Goal: Task Accomplishment & Management: Complete application form

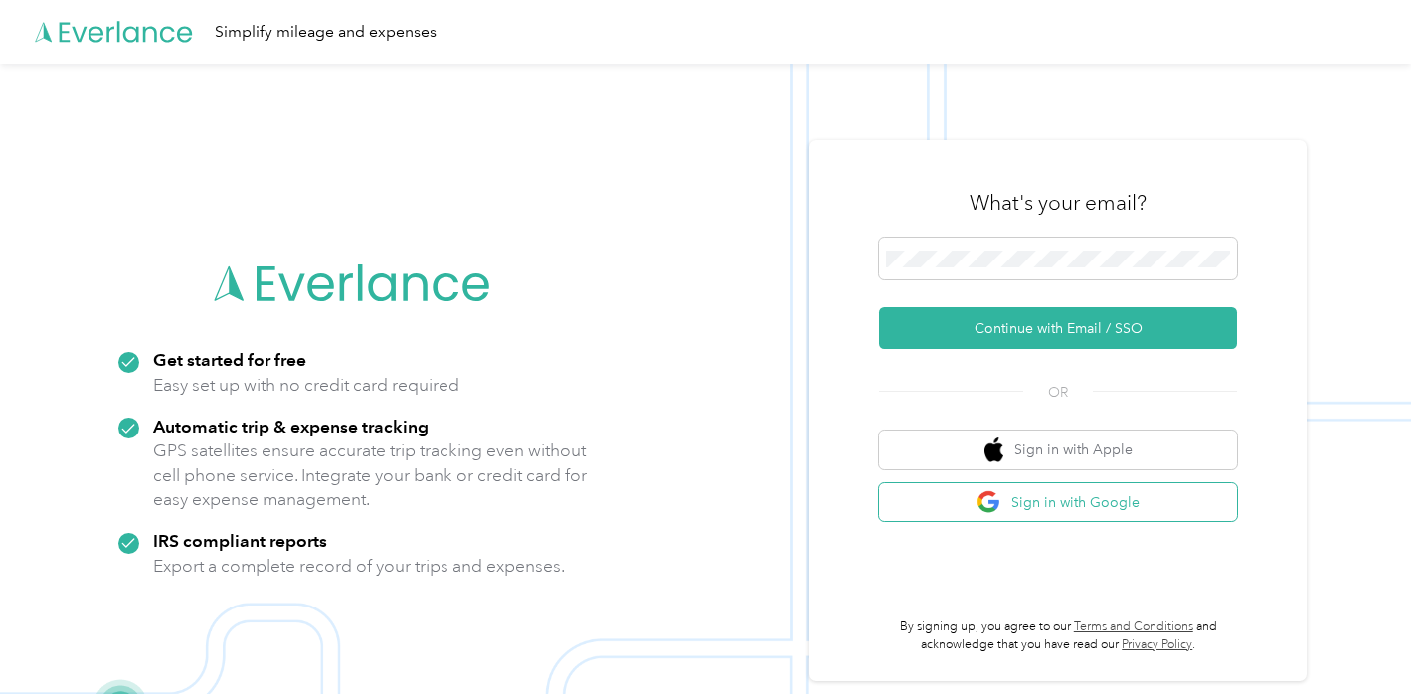
click at [1124, 502] on button "Sign in with Google" at bounding box center [1058, 502] width 358 height 39
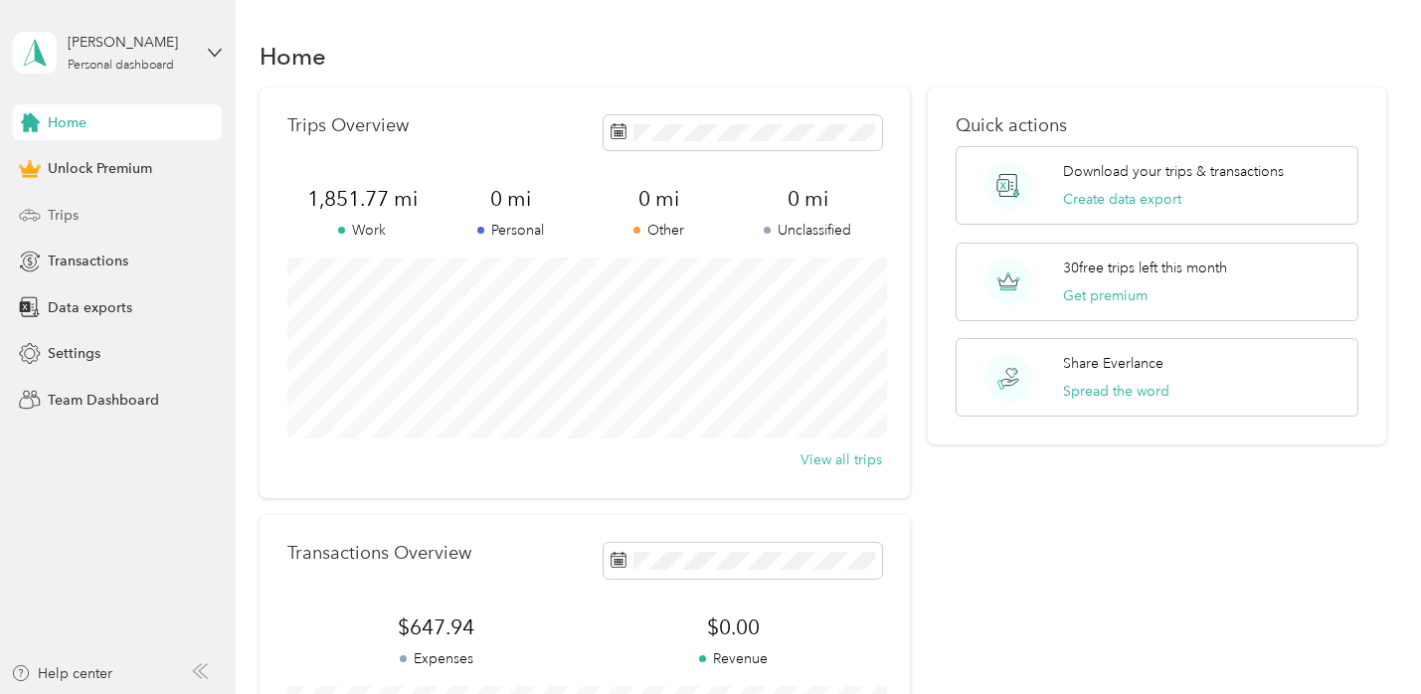
click at [128, 206] on div "Trips" at bounding box center [117, 215] width 209 height 36
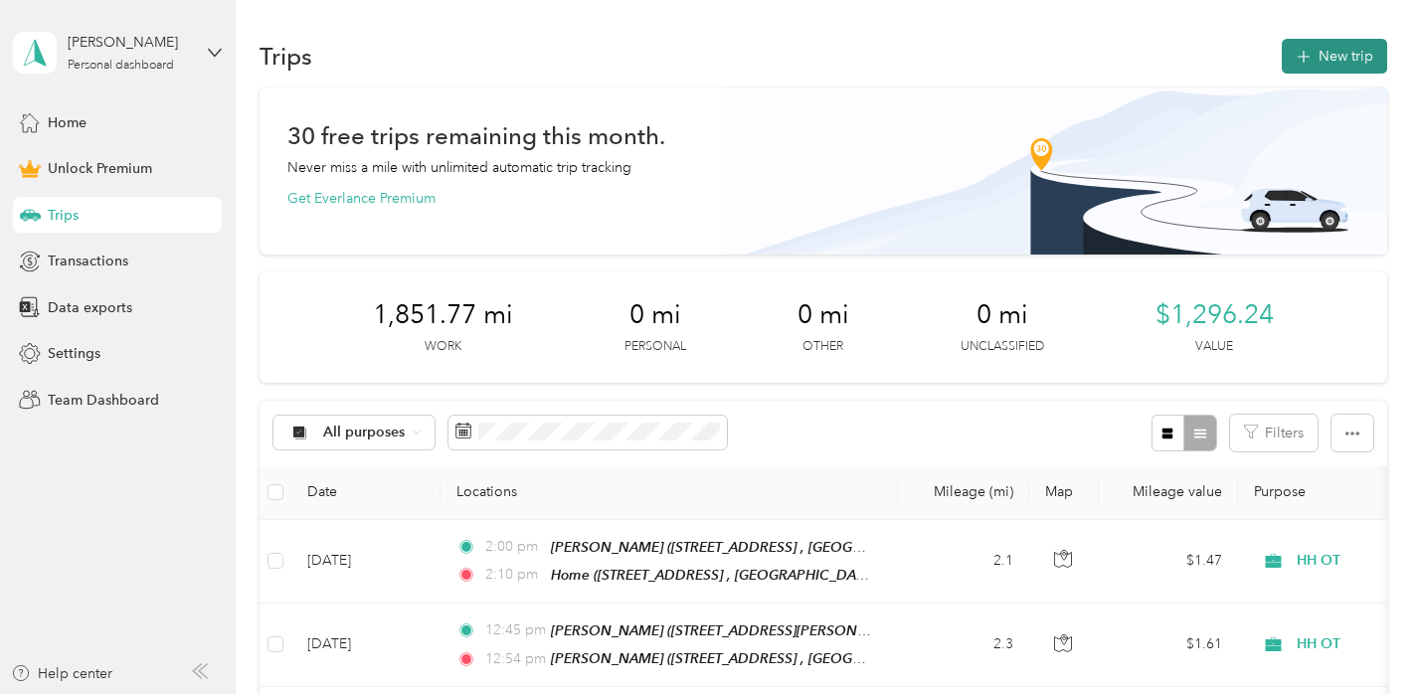
click at [1359, 56] on button "New trip" at bounding box center [1334, 56] width 105 height 35
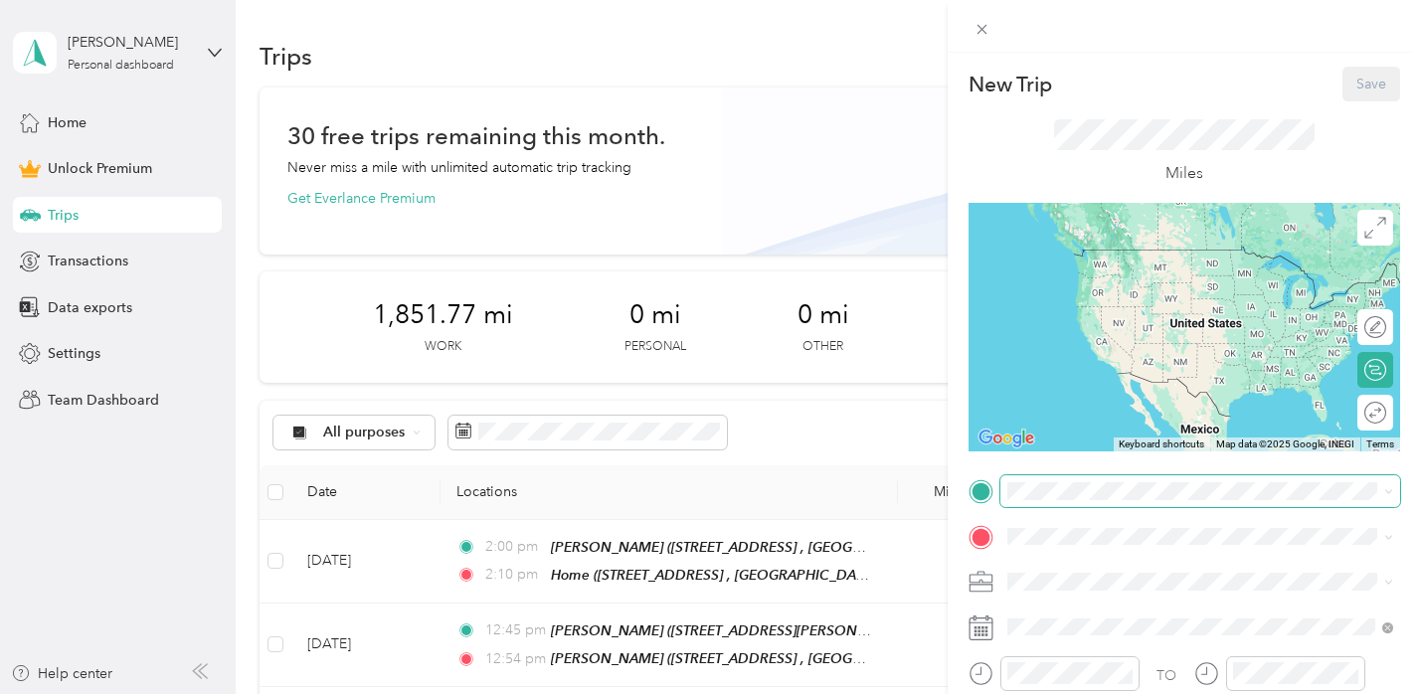
click at [1062, 502] on span at bounding box center [1200, 491] width 400 height 32
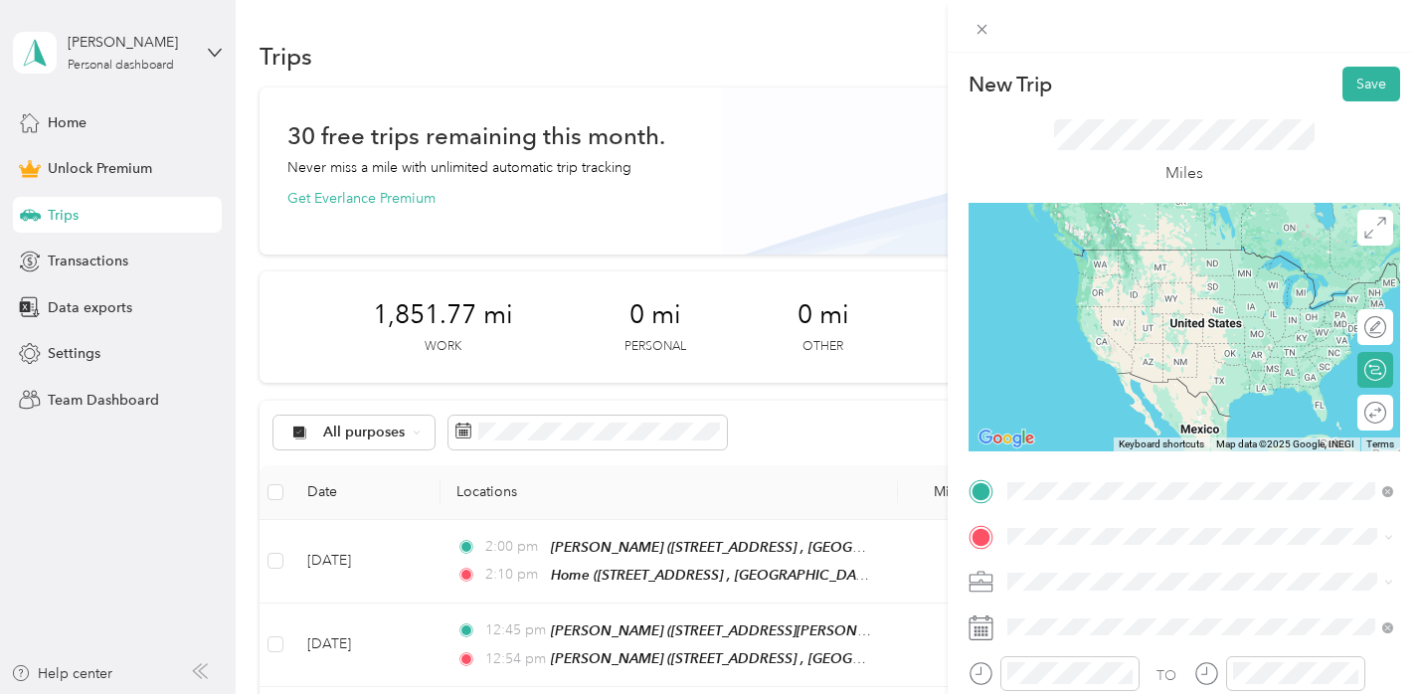
click at [1132, 265] on div "Home [STREET_ADDRESS]" at bounding box center [1215, 279] width 342 height 63
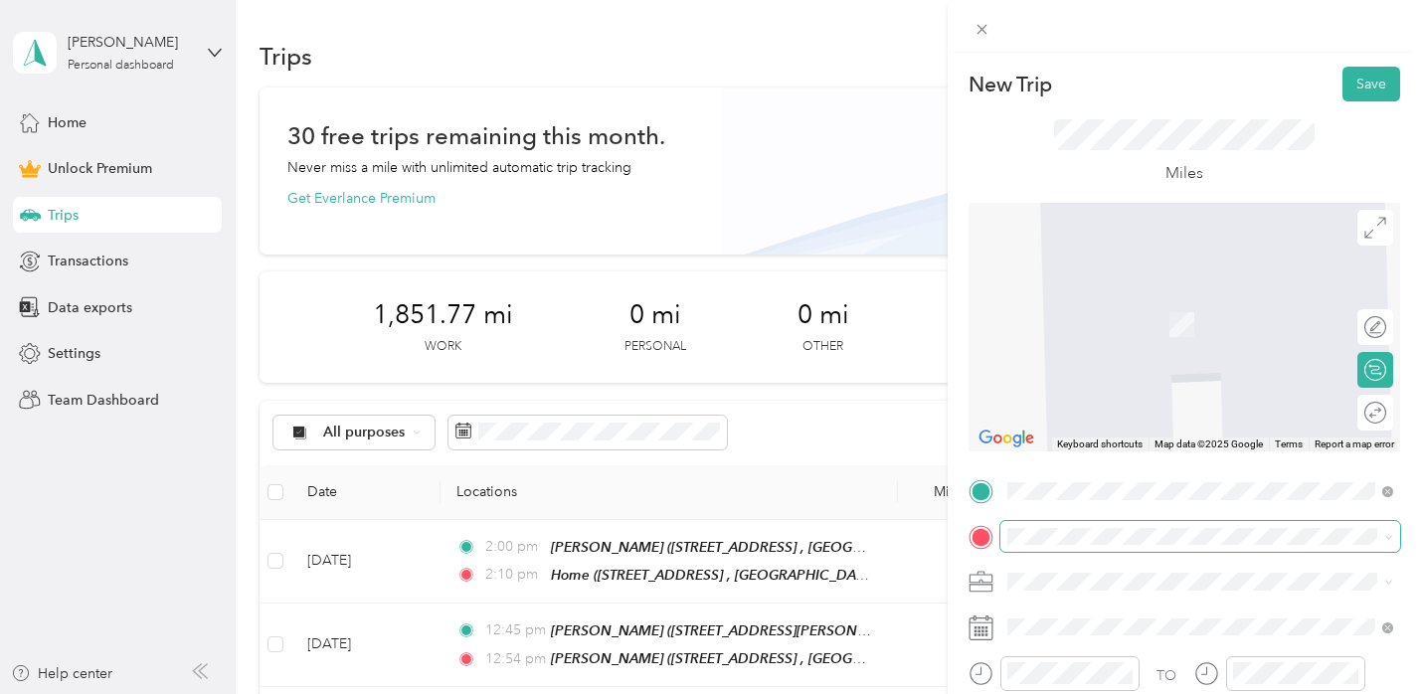
click at [1073, 527] on span at bounding box center [1200, 537] width 400 height 32
click at [1184, 306] on div "[PERSON_NAME]" at bounding box center [1198, 301] width 309 height 18
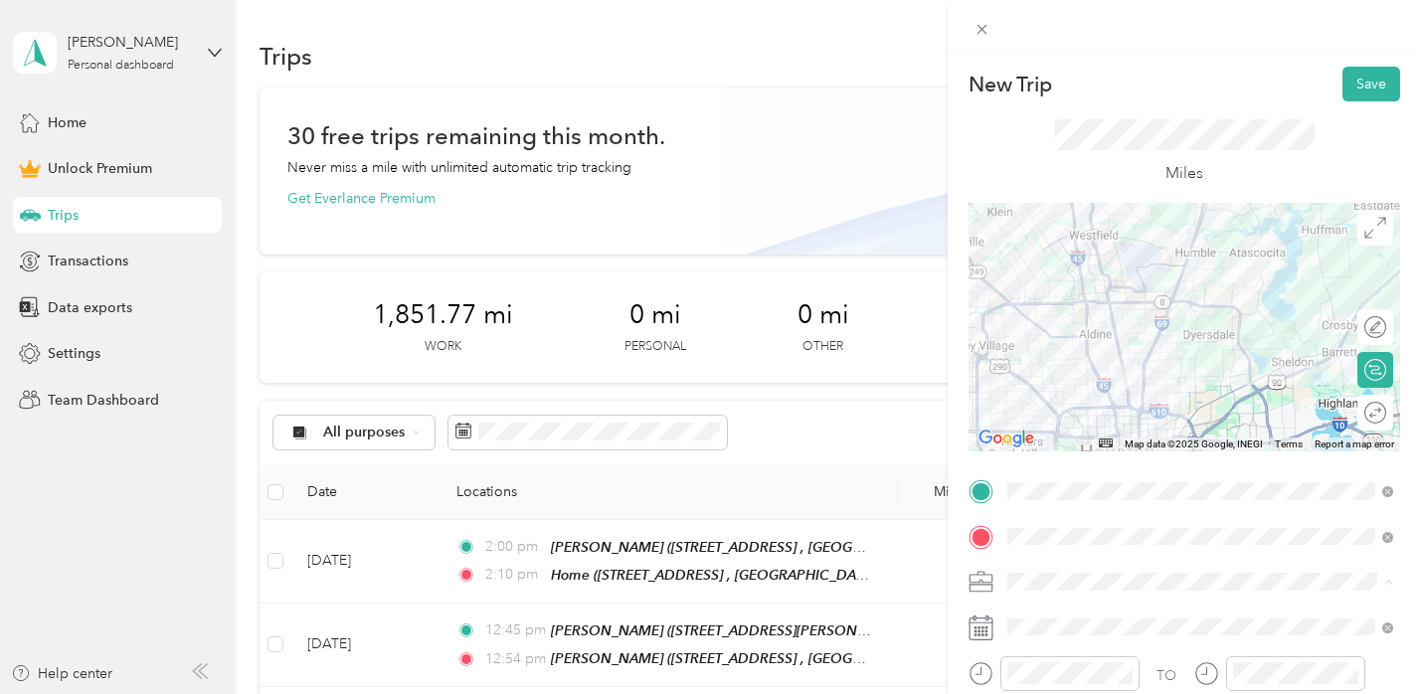
click at [1116, 381] on li "HH OT" at bounding box center [1200, 372] width 400 height 35
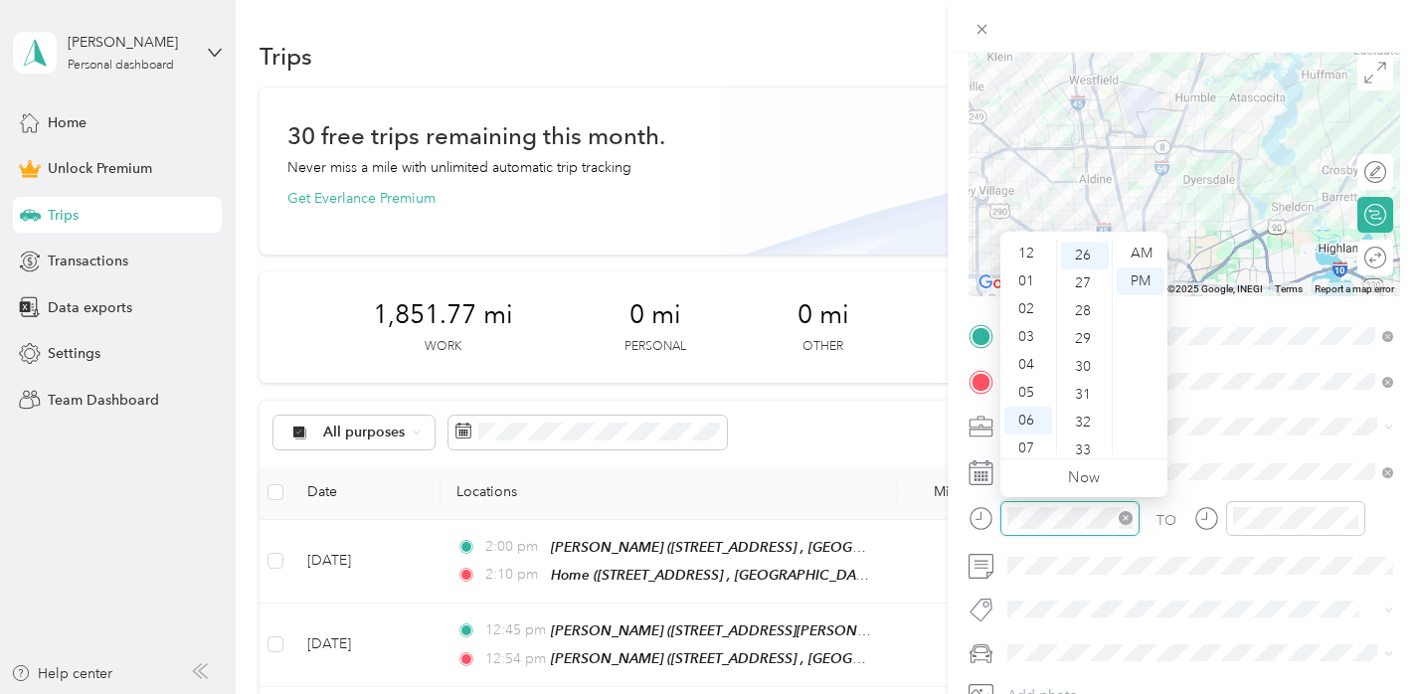
scroll to position [119, 0]
click at [1033, 375] on div "09" at bounding box center [1028, 385] width 48 height 28
click at [1080, 344] on div "25" at bounding box center [1085, 338] width 48 height 28
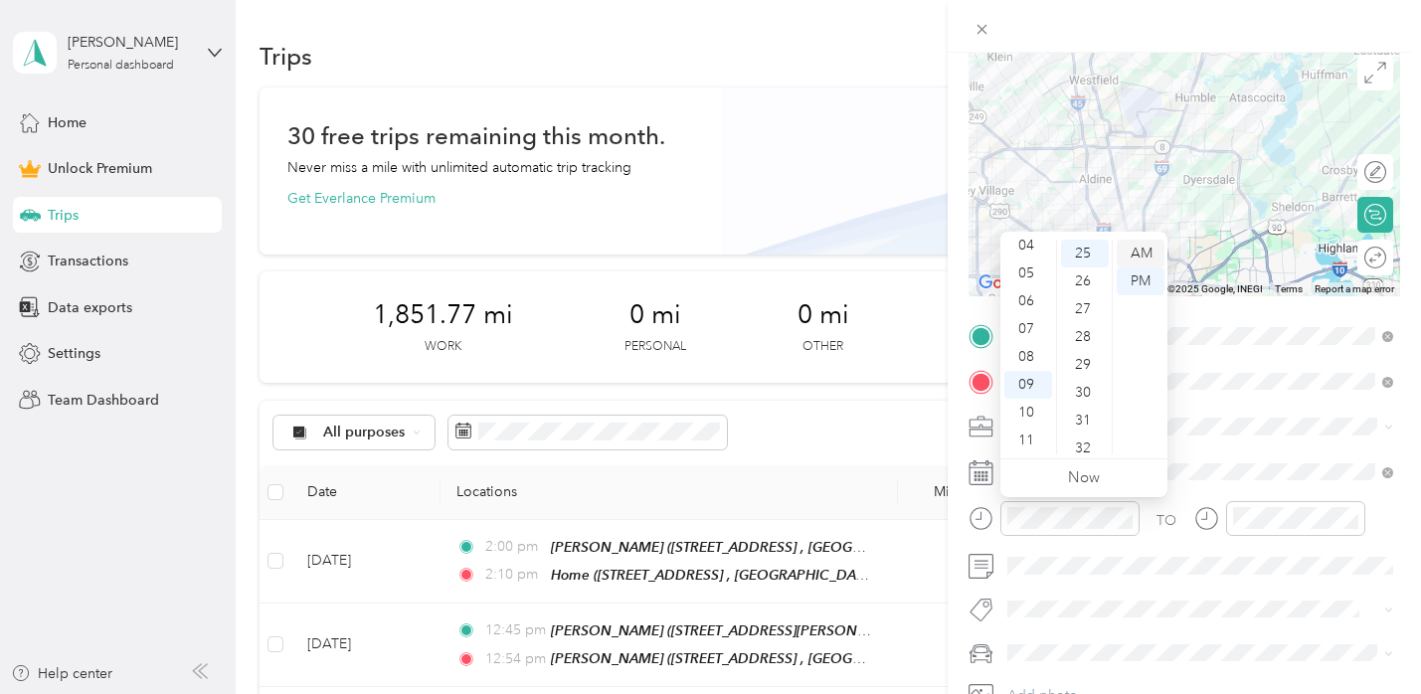
click at [1150, 254] on div "AM" at bounding box center [1141, 254] width 48 height 28
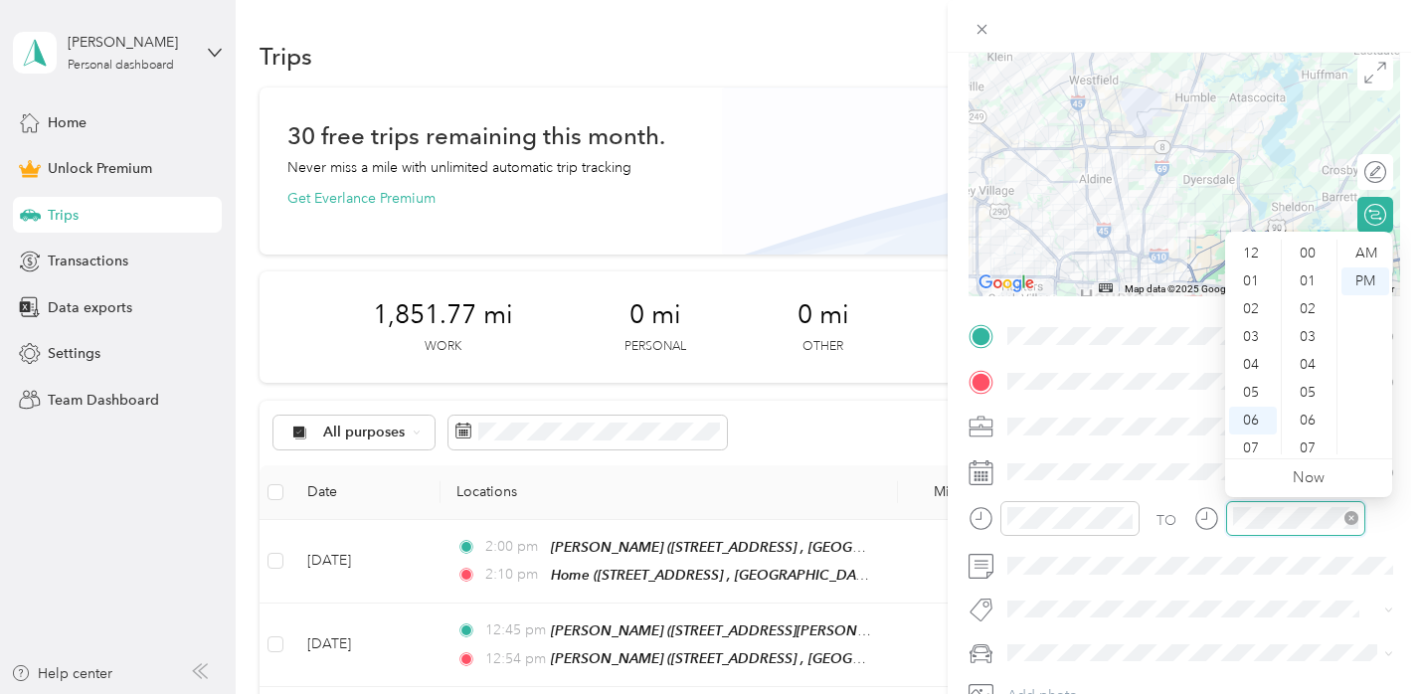
scroll to position [119, 0]
click at [1253, 390] on div "09" at bounding box center [1253, 385] width 48 height 28
click at [1308, 343] on div "50" at bounding box center [1310, 356] width 48 height 28
click at [1370, 254] on div "AM" at bounding box center [1365, 254] width 48 height 28
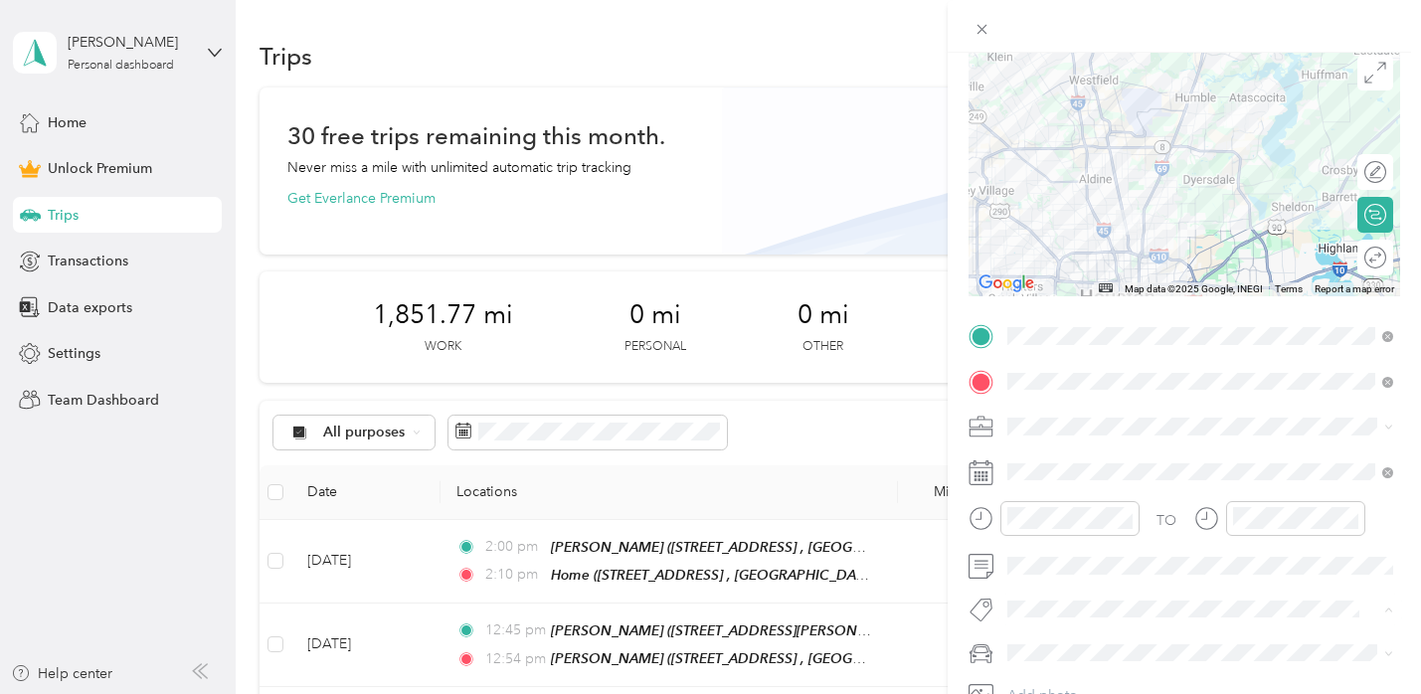
click at [1097, 647] on div "Ot Session" at bounding box center [1200, 644] width 372 height 25
click at [1106, 614] on div "[PERSON_NAME]’s Car" at bounding box center [1200, 614] width 372 height 21
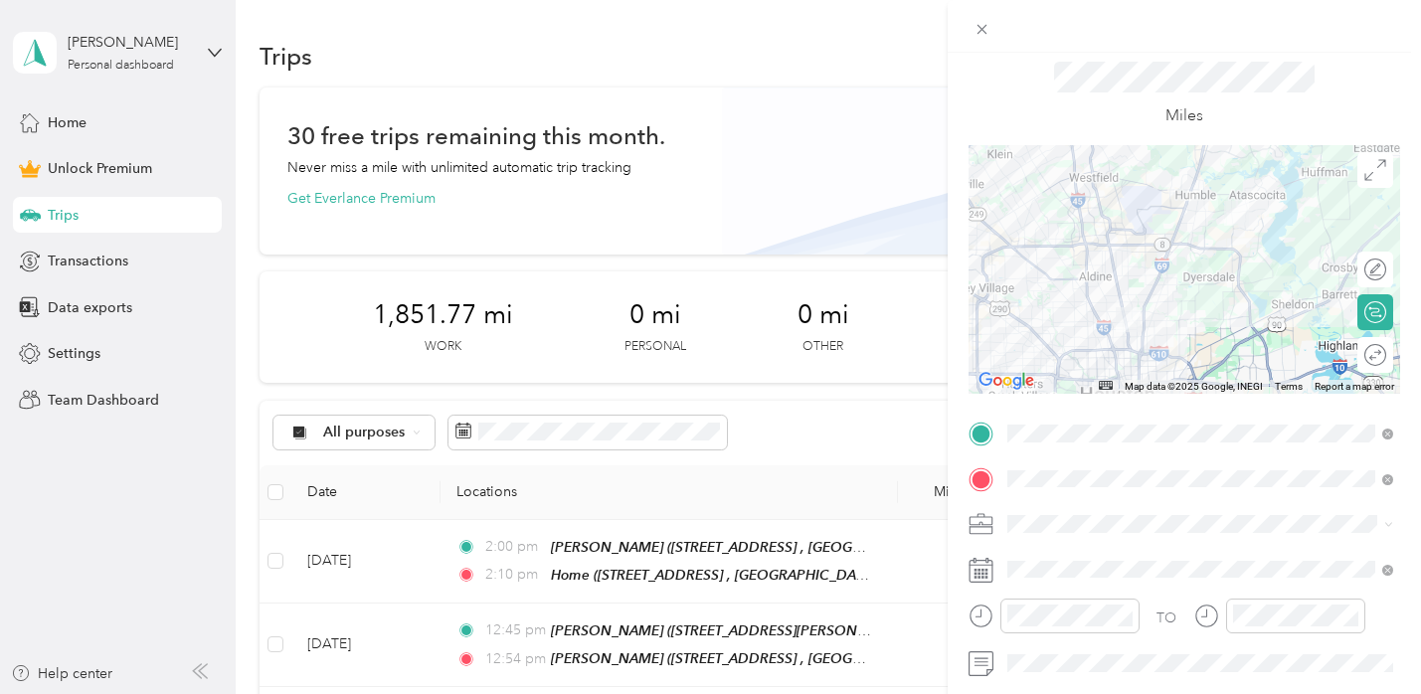
scroll to position [0, 0]
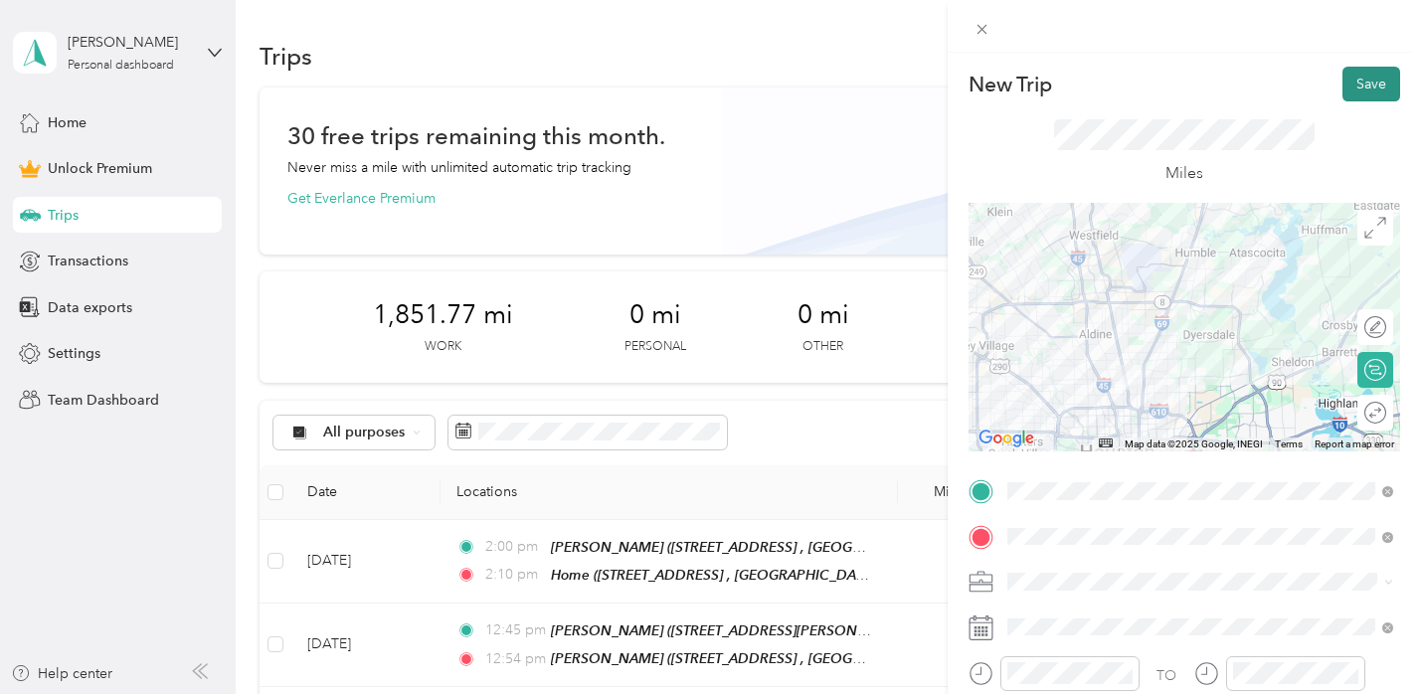
click at [1372, 77] on button "Save" at bounding box center [1371, 84] width 58 height 35
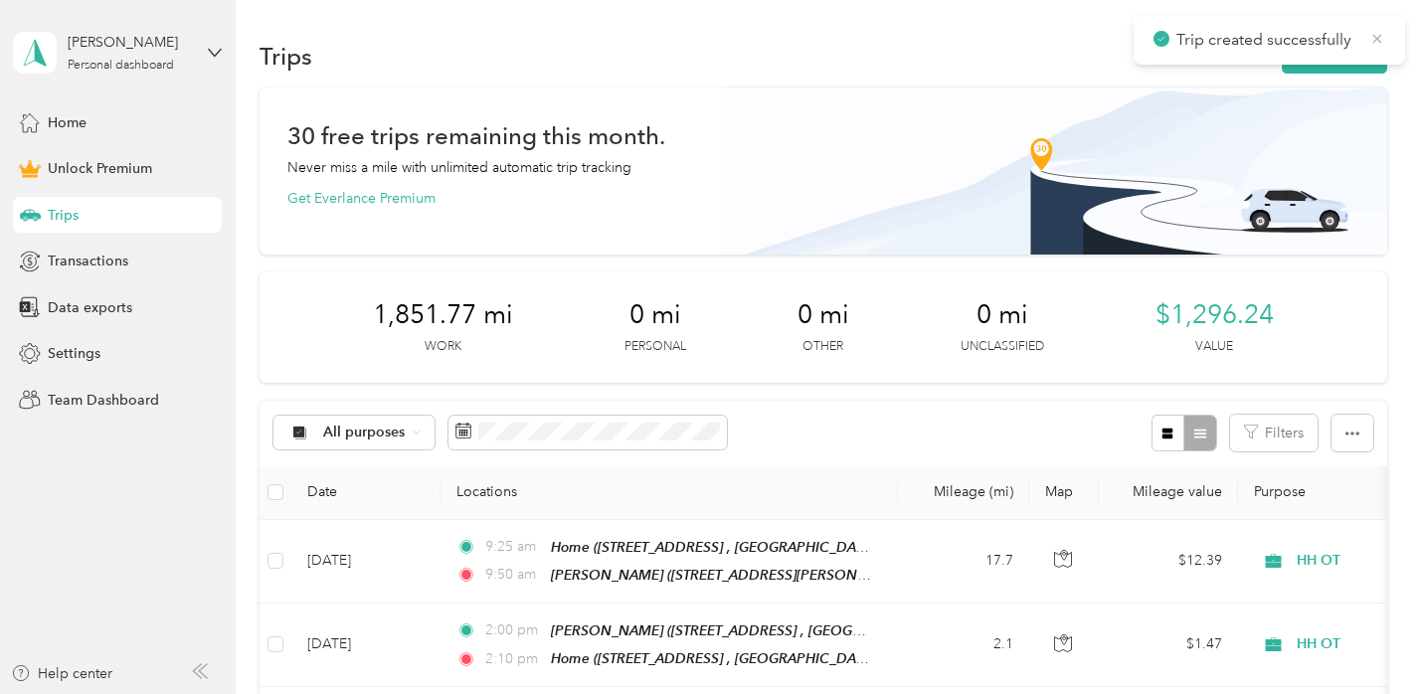
click at [1383, 42] on icon at bounding box center [1377, 39] width 16 height 18
click at [1349, 58] on button "New trip" at bounding box center [1334, 56] width 105 height 35
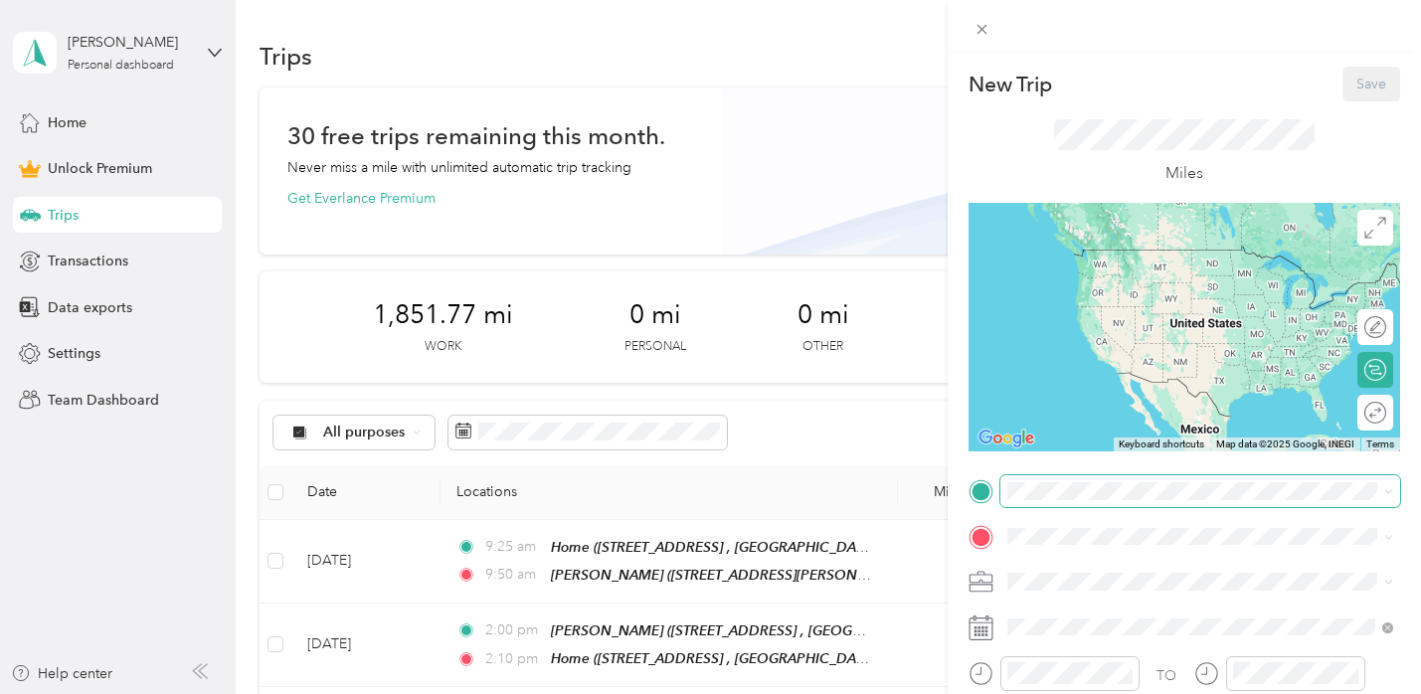
click at [1059, 504] on span at bounding box center [1200, 491] width 400 height 32
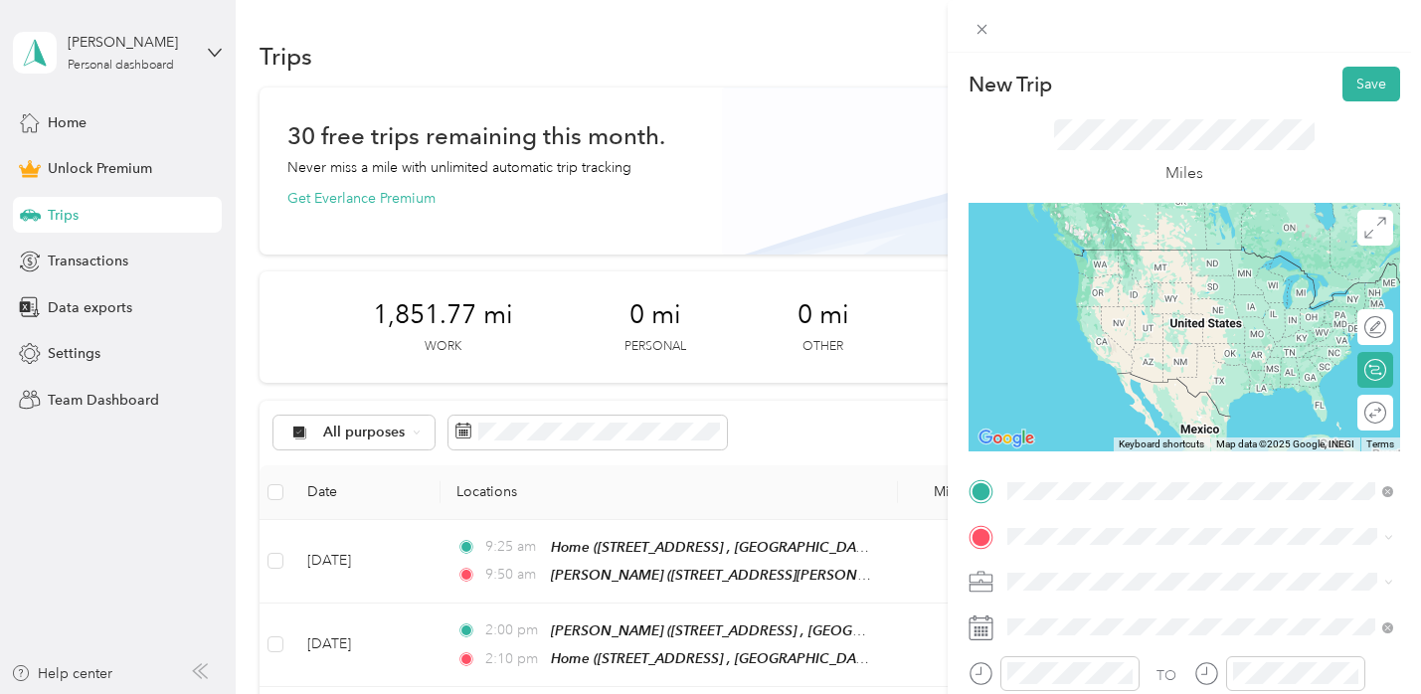
click at [1132, 287] on div "[PERSON_NAME] [STREET_ADDRESS][PERSON_NAME][US_STATE]" at bounding box center [1198, 269] width 309 height 42
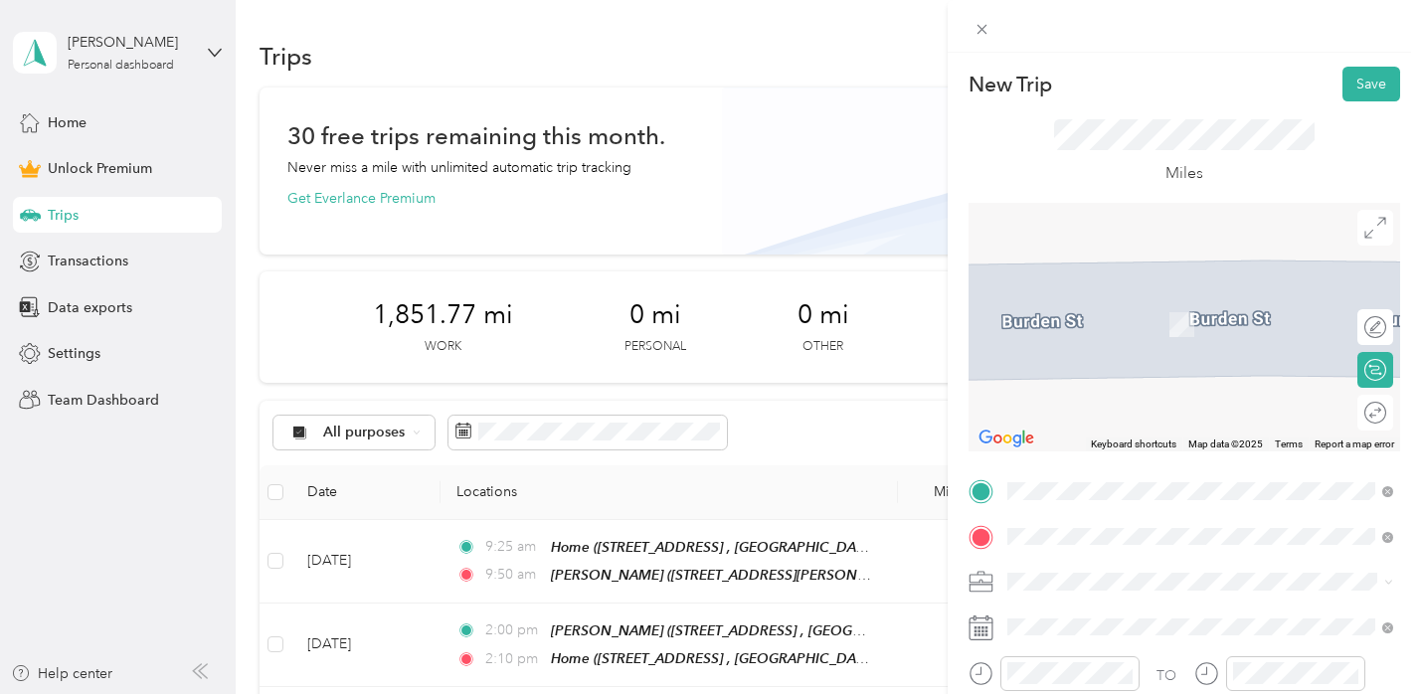
click at [1115, 477] on div "[PERSON_NAME] [PERSON_NAME] [STREET_ADDRESS][US_STATE]" at bounding box center [1163, 459] width 239 height 42
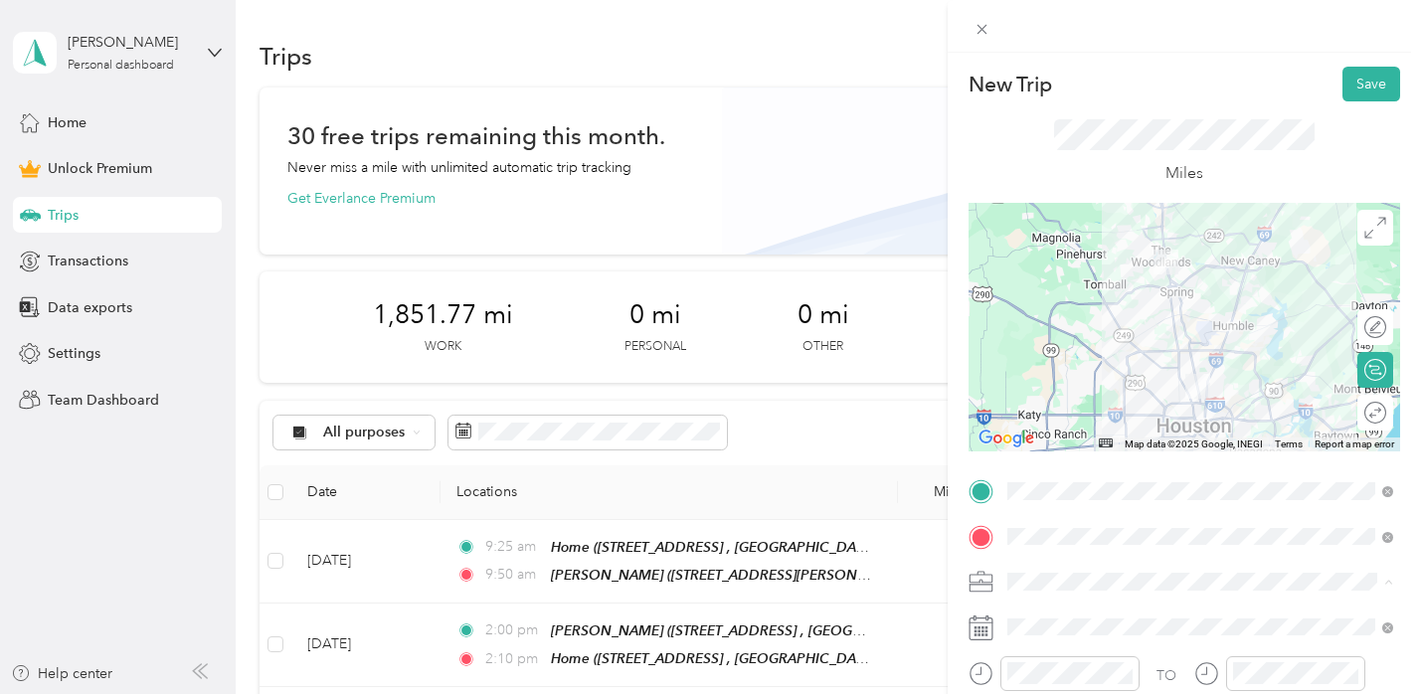
click at [1131, 370] on div "HH OT" at bounding box center [1200, 372] width 372 height 21
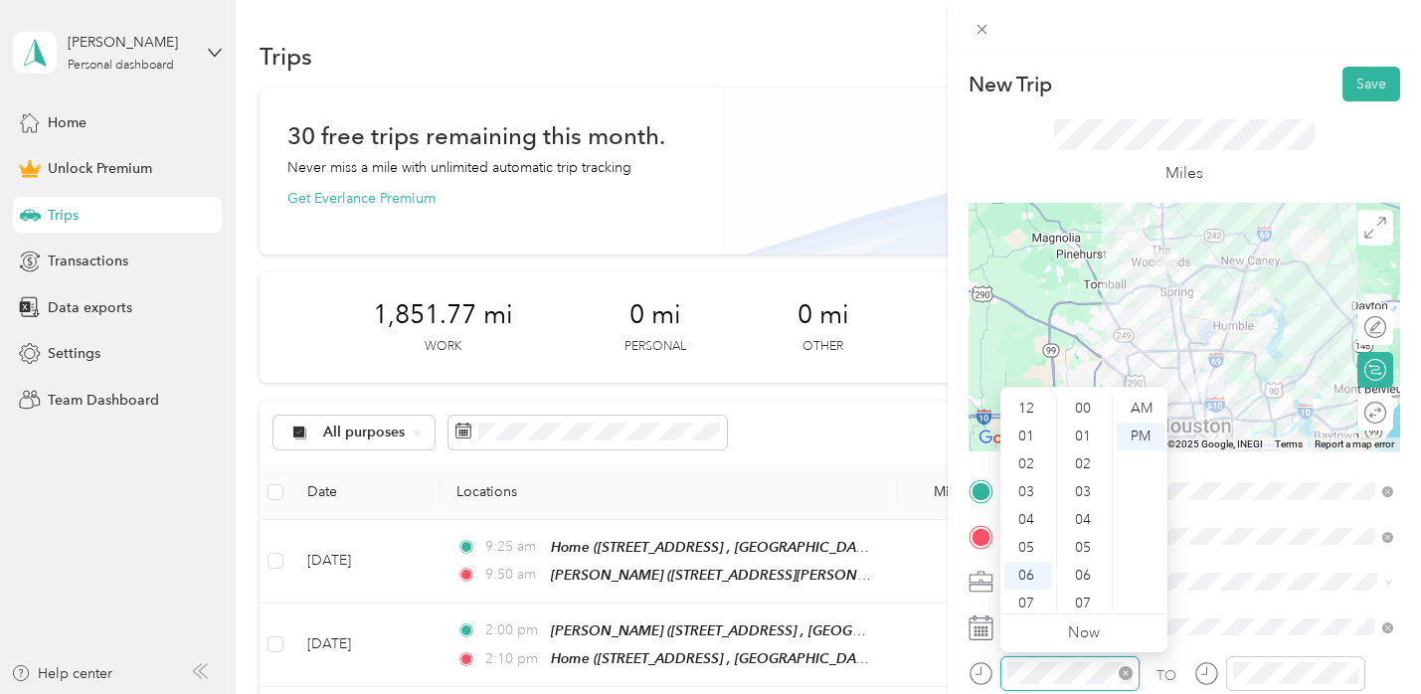
scroll to position [119, 0]
click at [1024, 587] on div "11" at bounding box center [1028, 596] width 48 height 28
click at [1088, 416] on div "00" at bounding box center [1085, 409] width 48 height 28
click at [1233, 607] on div "TO Add photo" at bounding box center [1184, 693] width 432 height 436
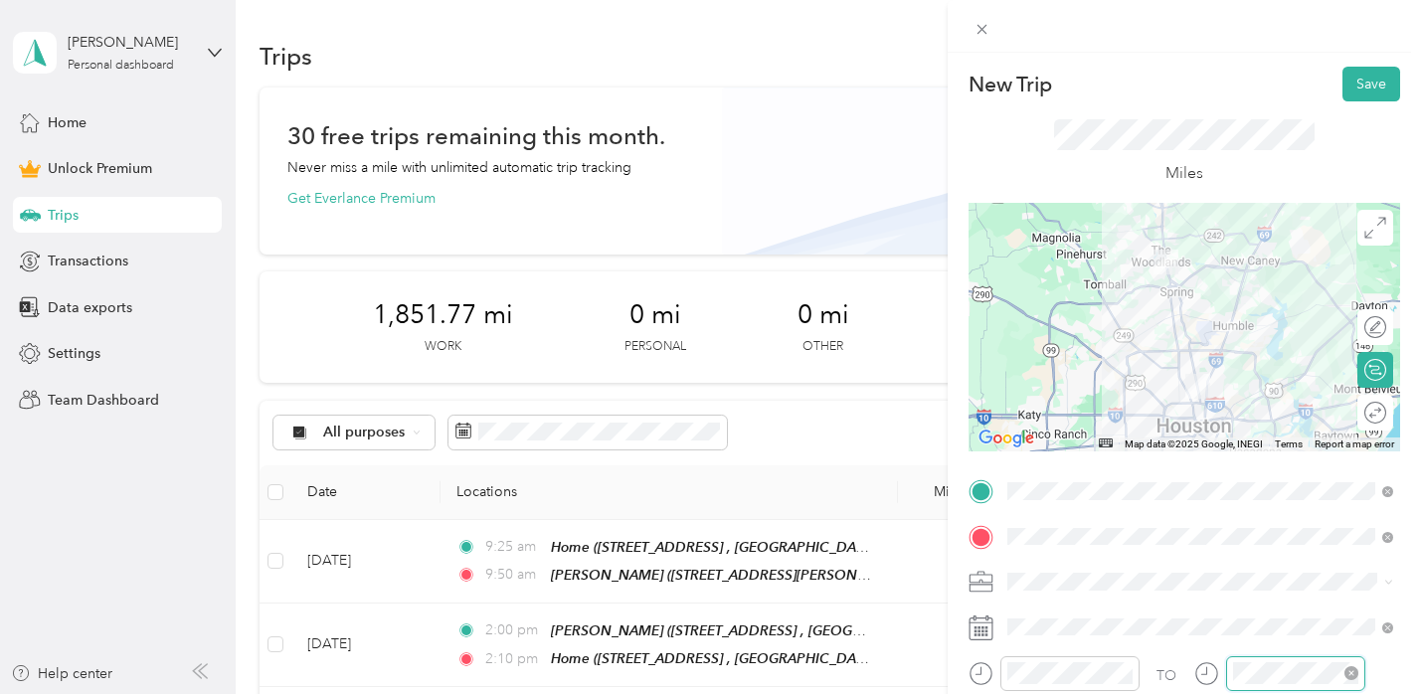
scroll to position [752, 0]
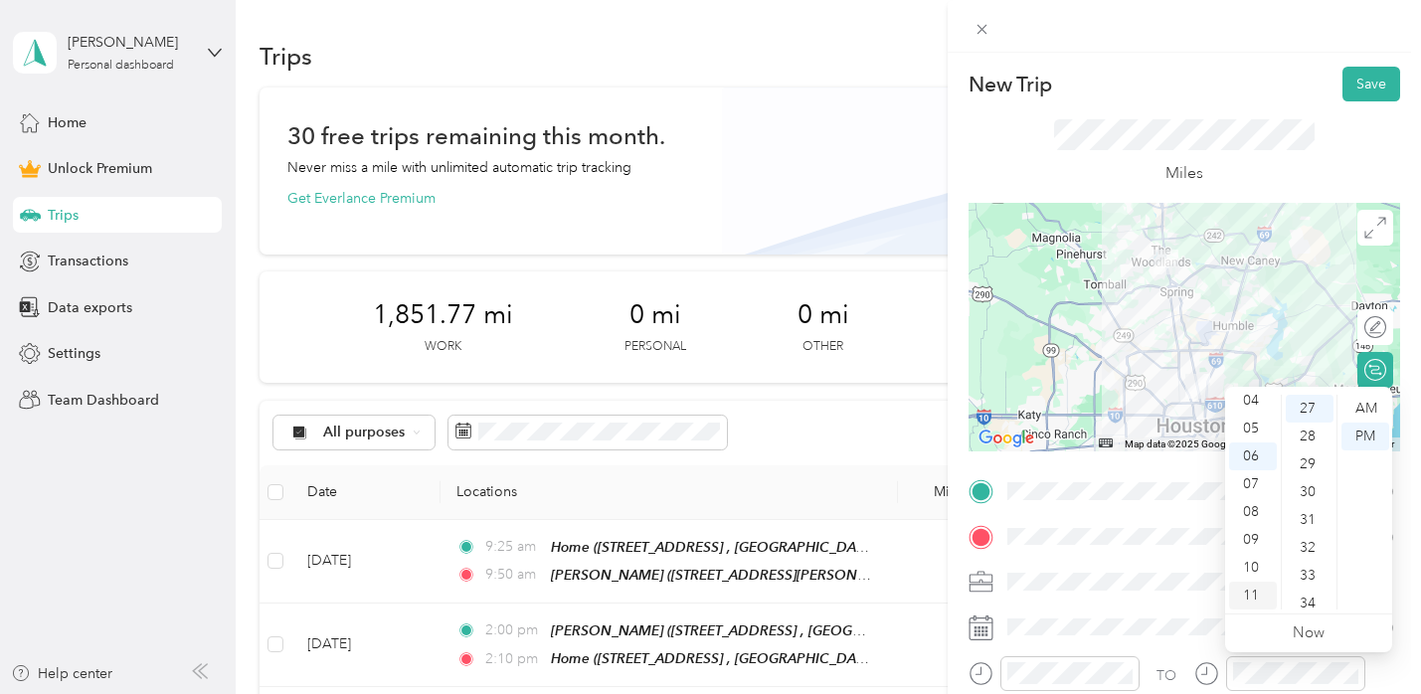
click at [1256, 598] on div "11" at bounding box center [1253, 596] width 48 height 28
click at [1317, 497] on div "30" at bounding box center [1310, 492] width 48 height 28
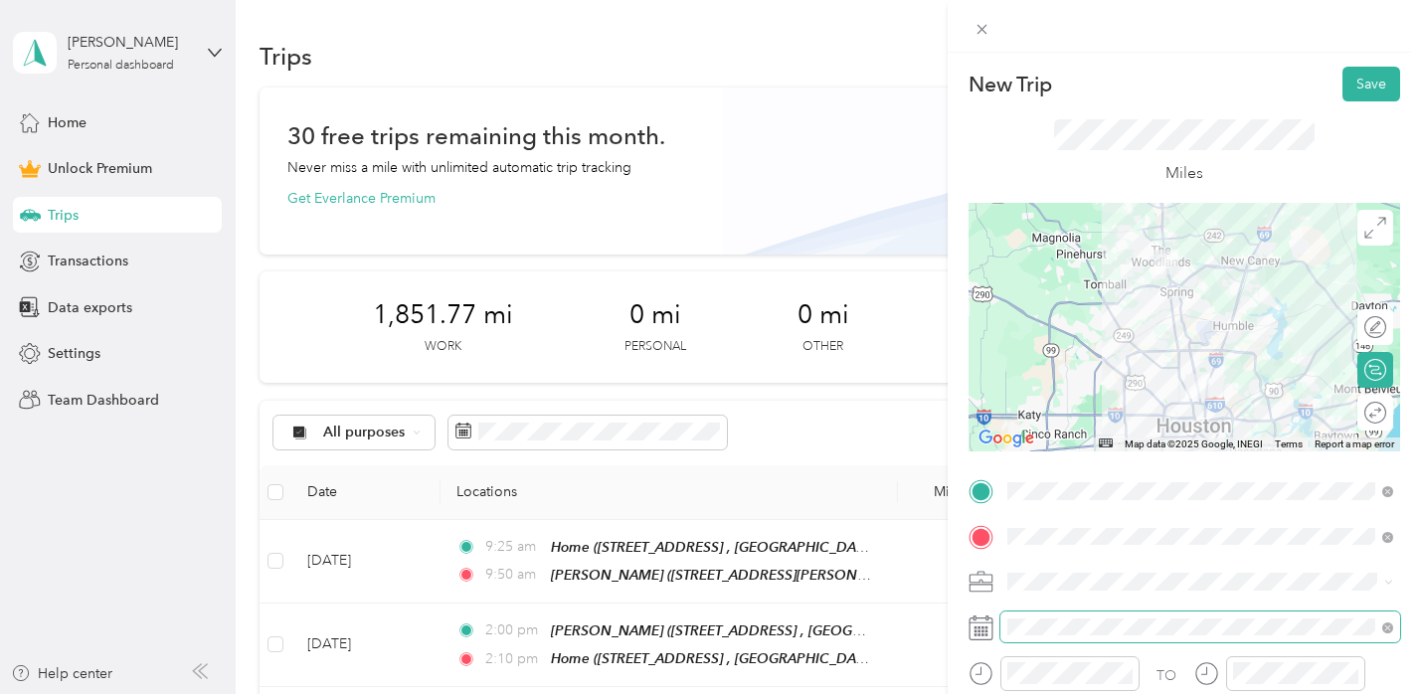
click at [1188, 611] on span at bounding box center [1200, 627] width 400 height 32
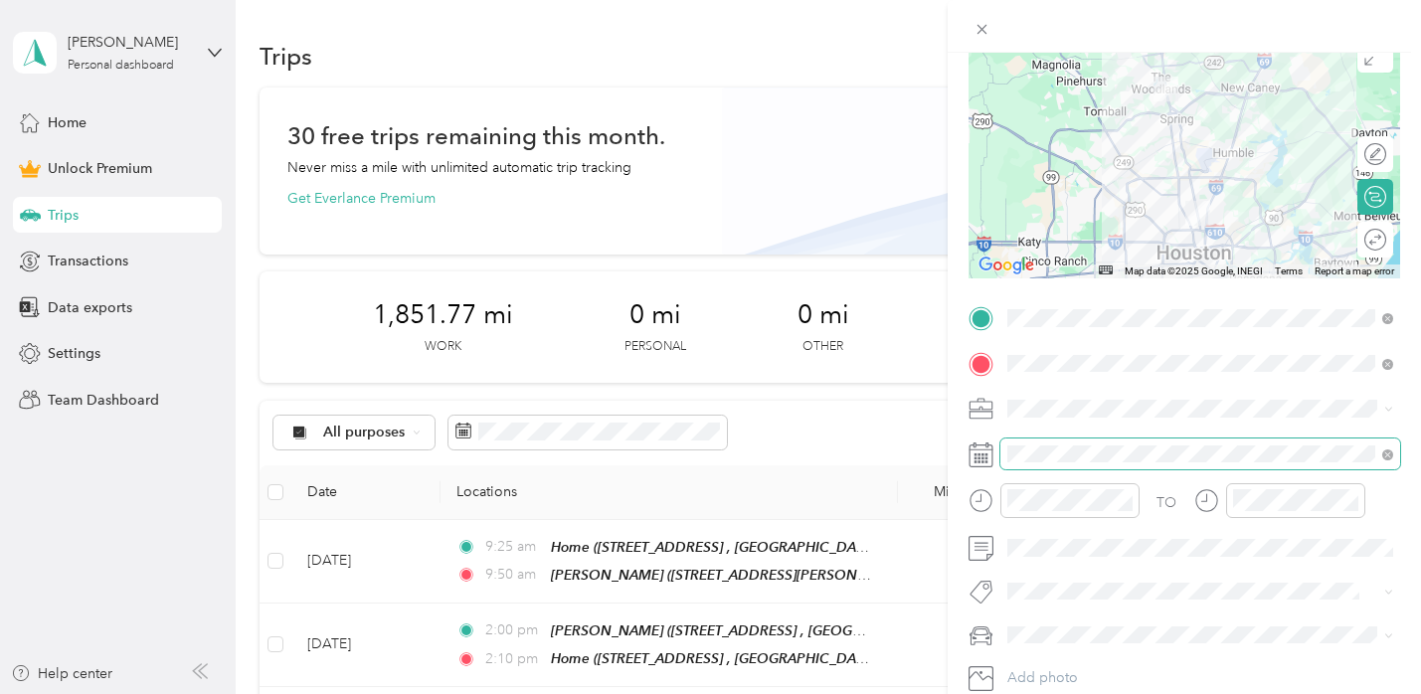
scroll to position [177, 0]
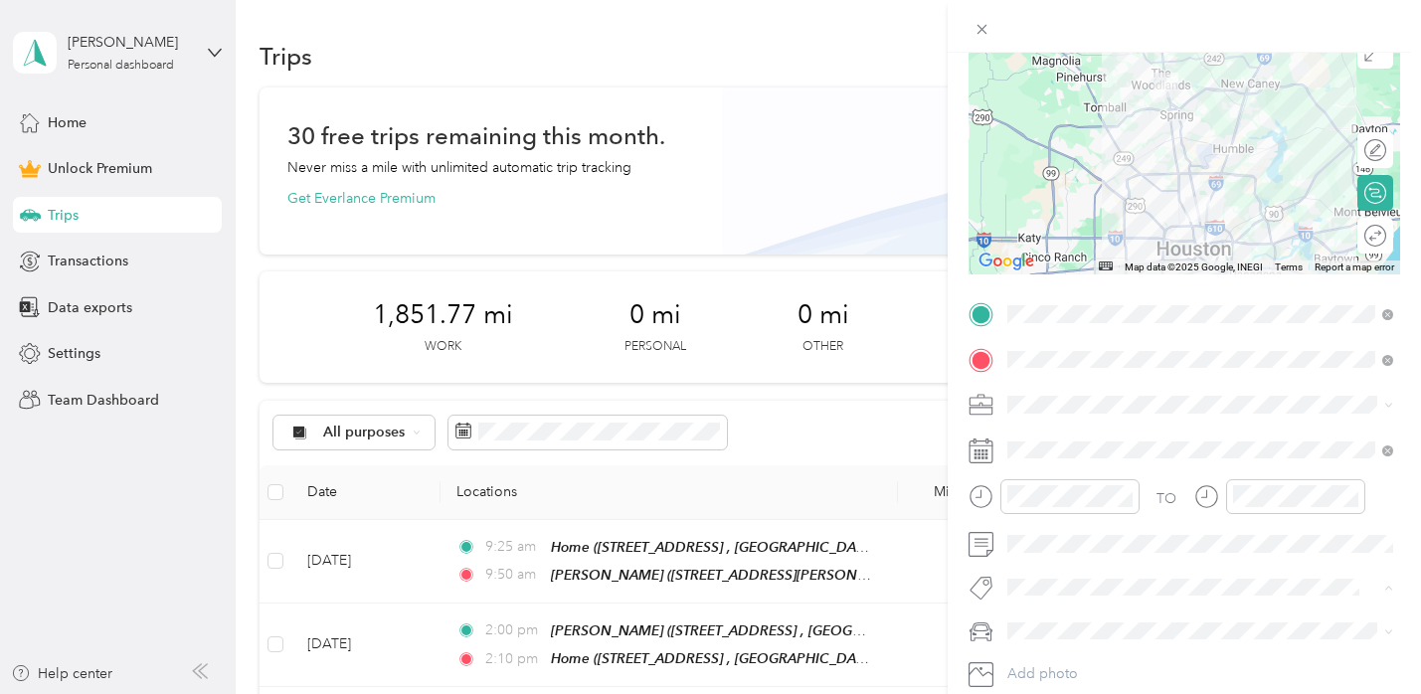
click at [1118, 611] on div "Ot Session" at bounding box center [1200, 623] width 372 height 25
click at [1109, 673] on li "[PERSON_NAME]’s Car" at bounding box center [1200, 668] width 400 height 35
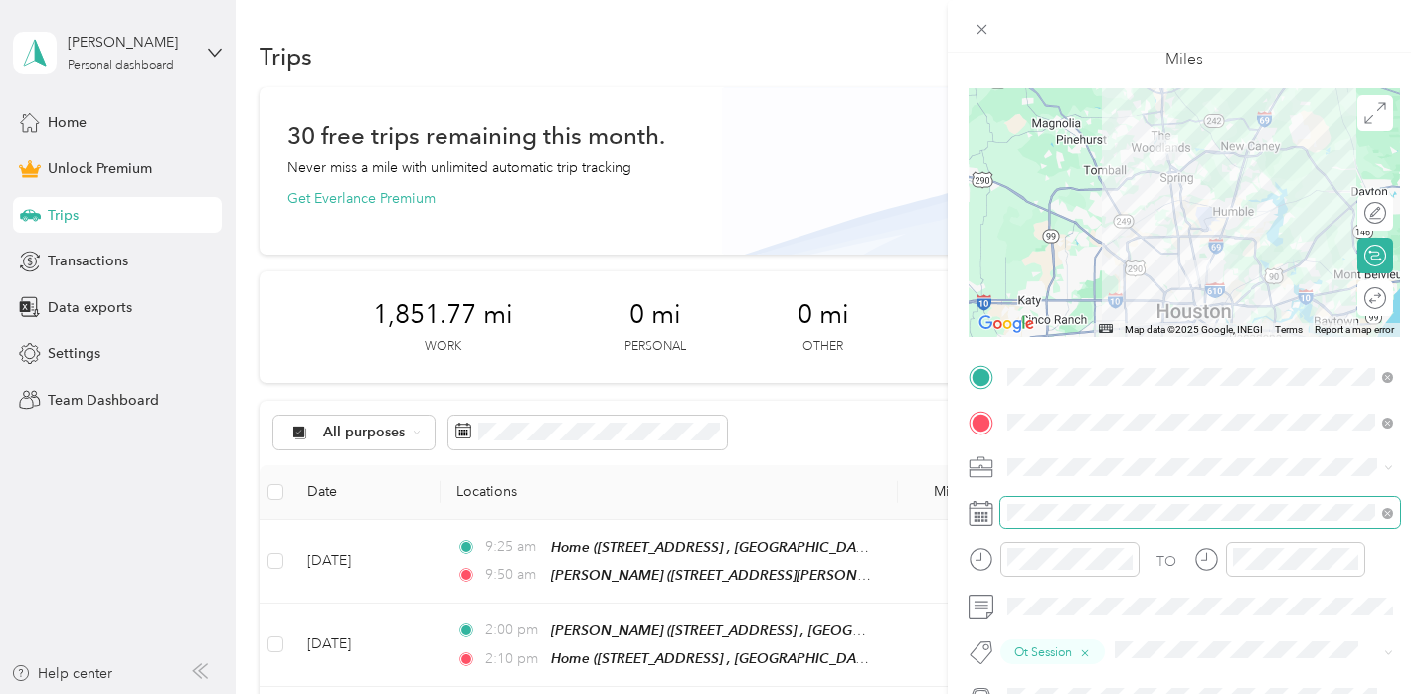
scroll to position [81, 0]
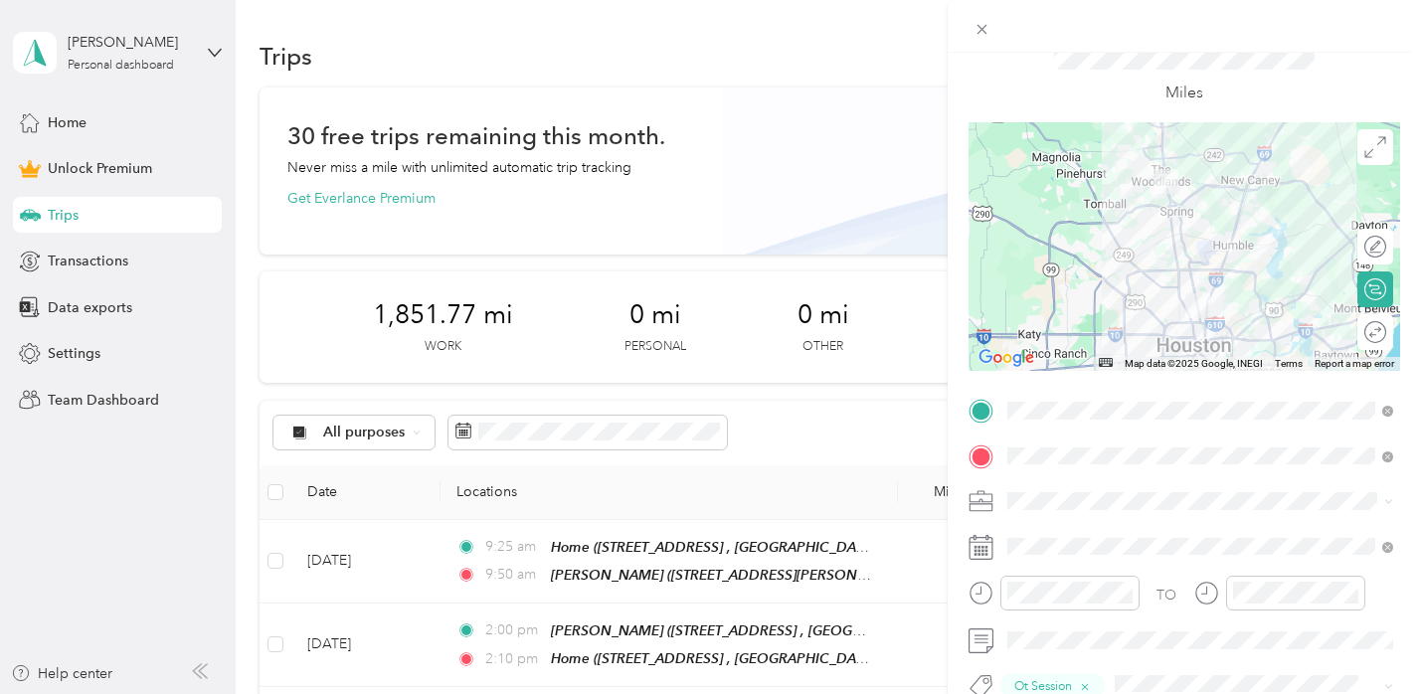
click at [1173, 255] on div at bounding box center [1184, 246] width 432 height 249
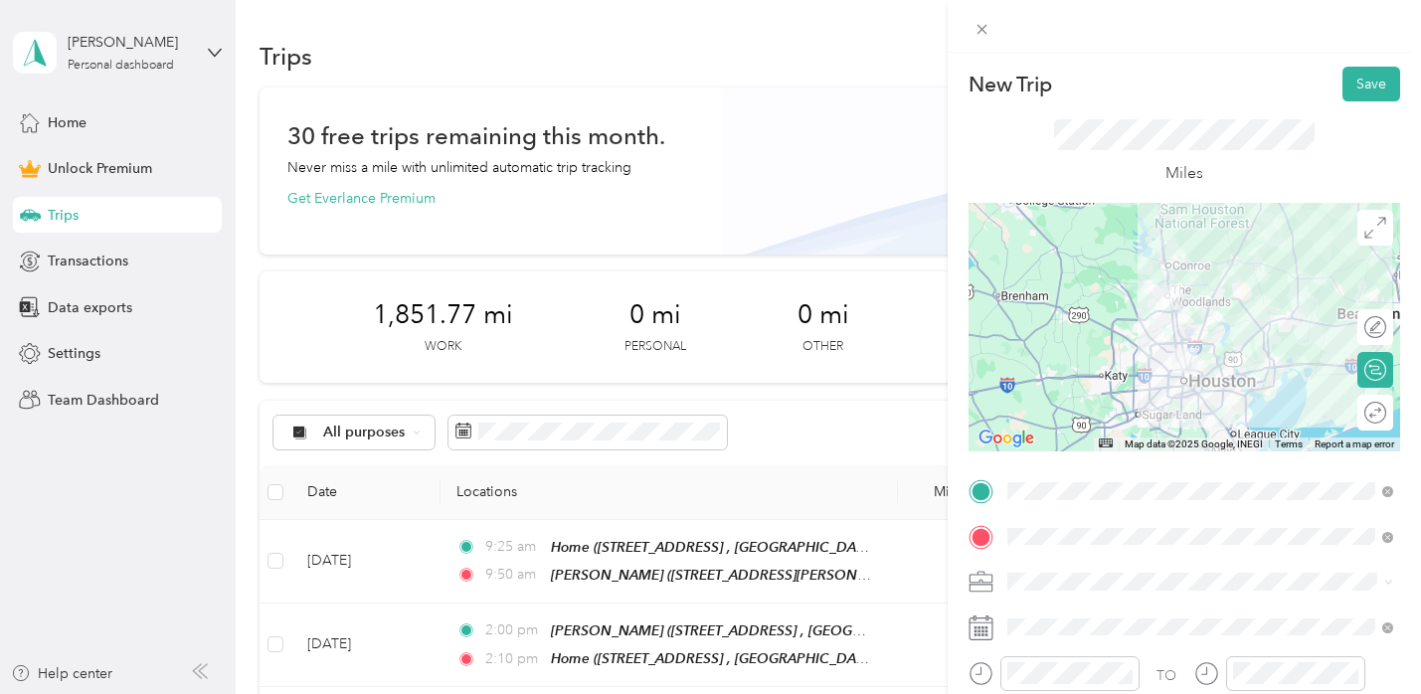
scroll to position [1, 0]
click at [1378, 233] on icon at bounding box center [1375, 227] width 22 height 22
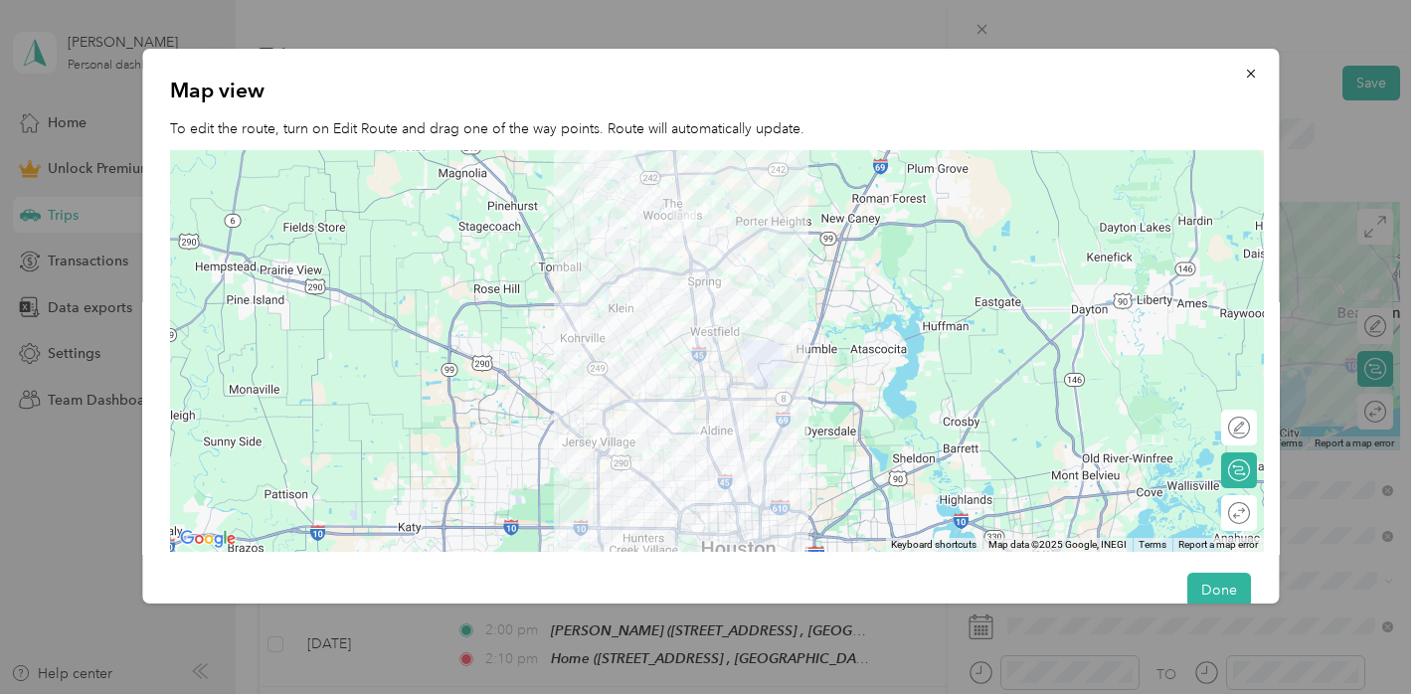
click at [713, 291] on div at bounding box center [717, 351] width 1094 height 403
click at [711, 321] on div at bounding box center [717, 351] width 1094 height 403
click at [1231, 591] on button "Done" at bounding box center [1219, 590] width 64 height 35
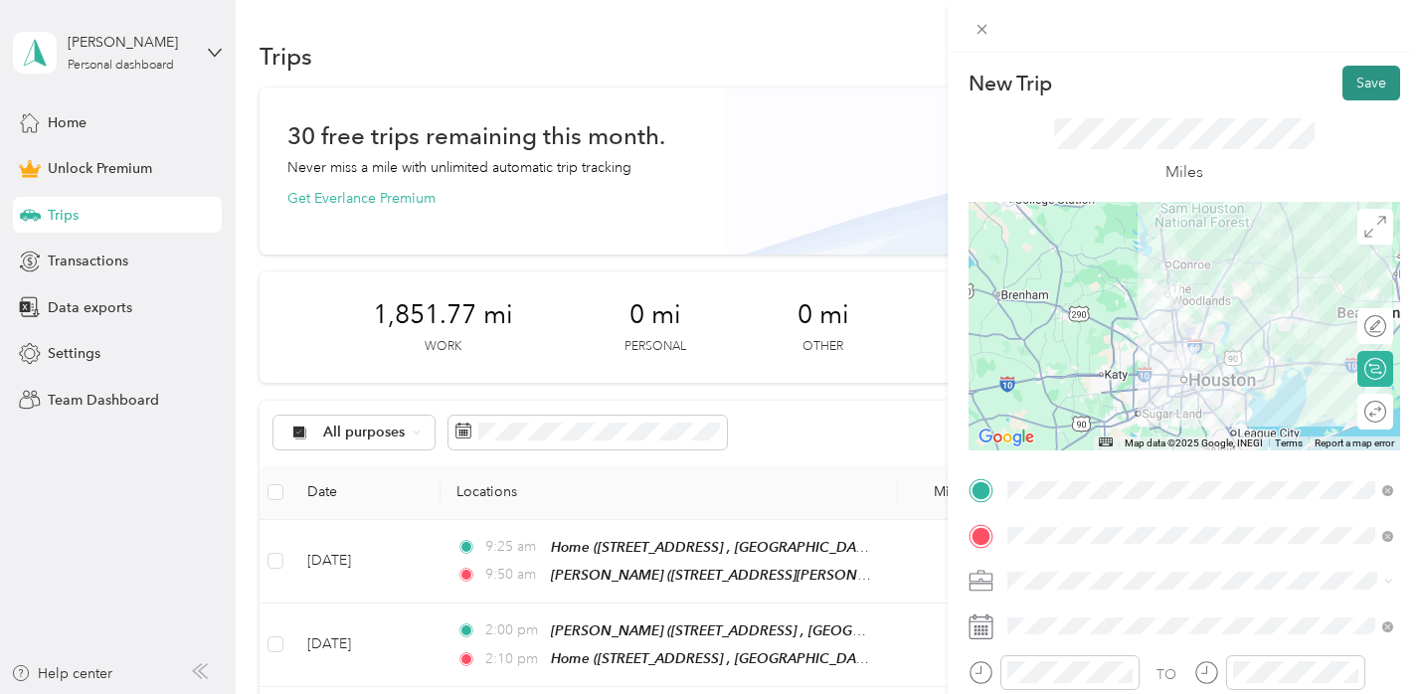
click at [1375, 87] on button "Save" at bounding box center [1371, 83] width 58 height 35
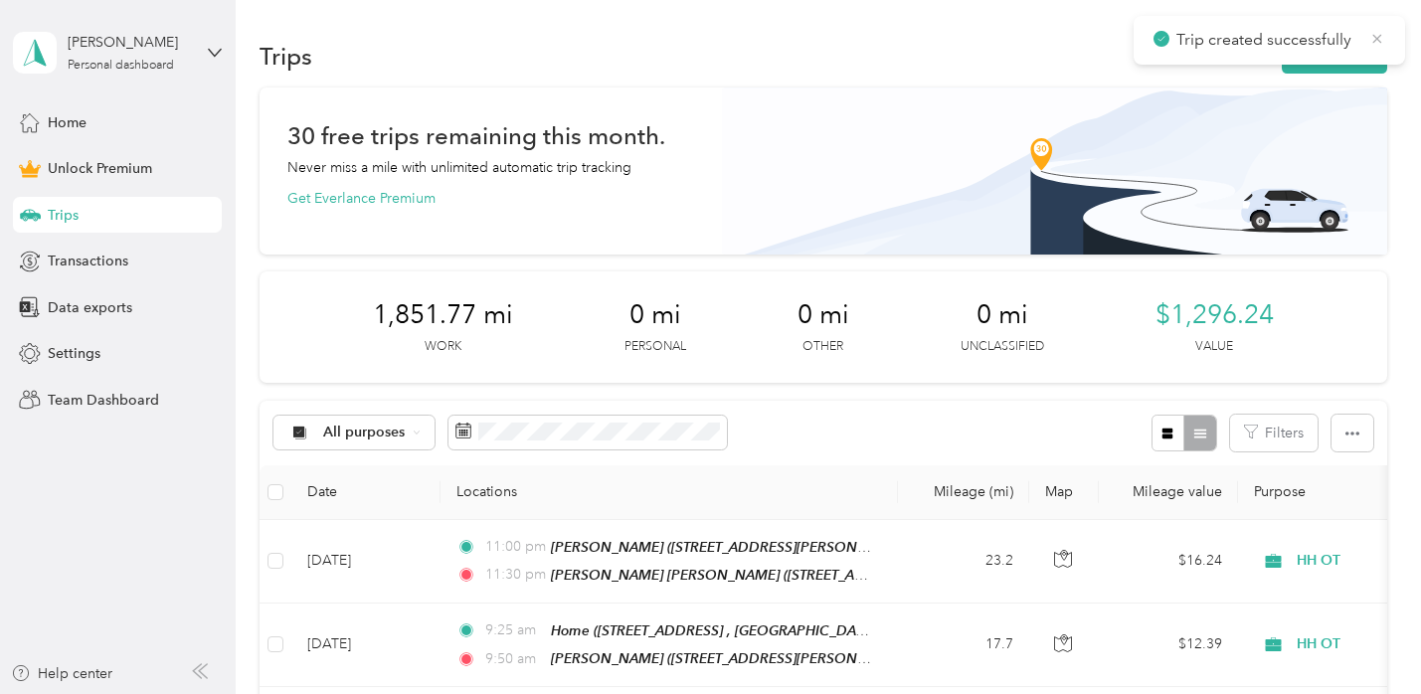
click at [1376, 31] on icon at bounding box center [1377, 39] width 16 height 18
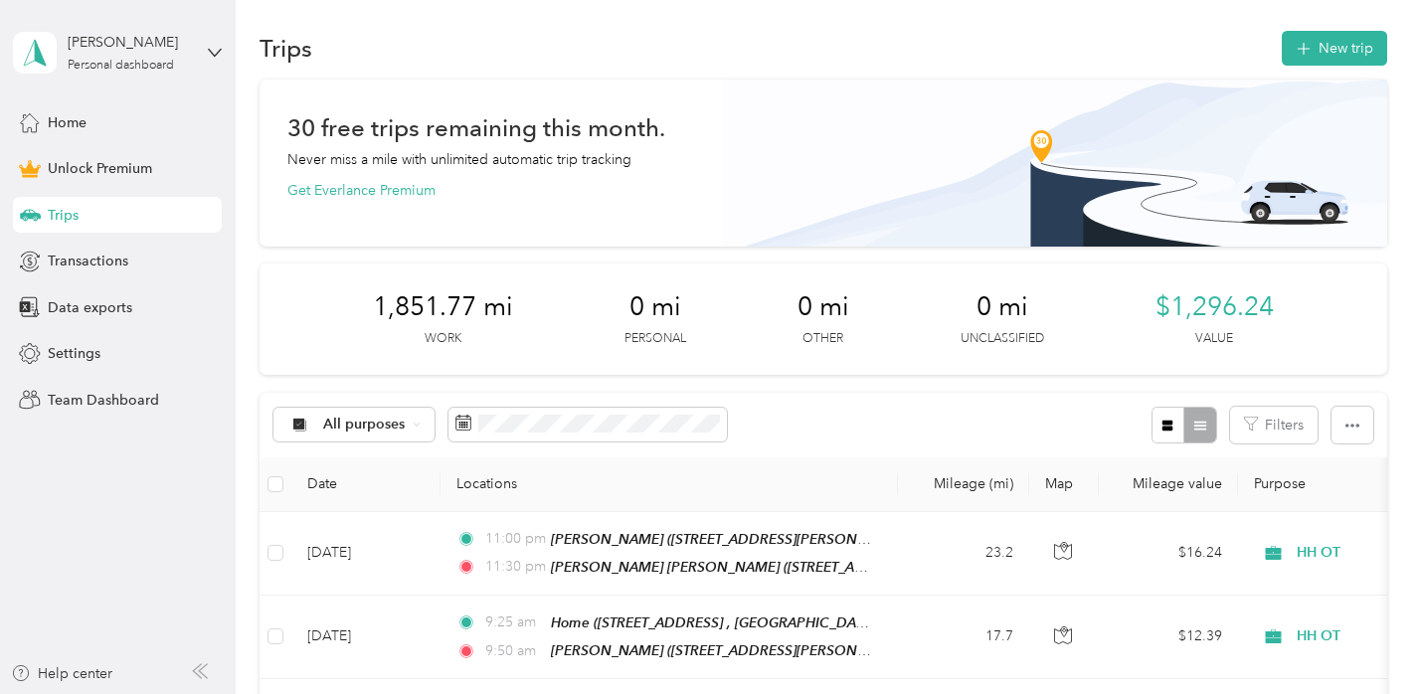
scroll to position [0, 0]
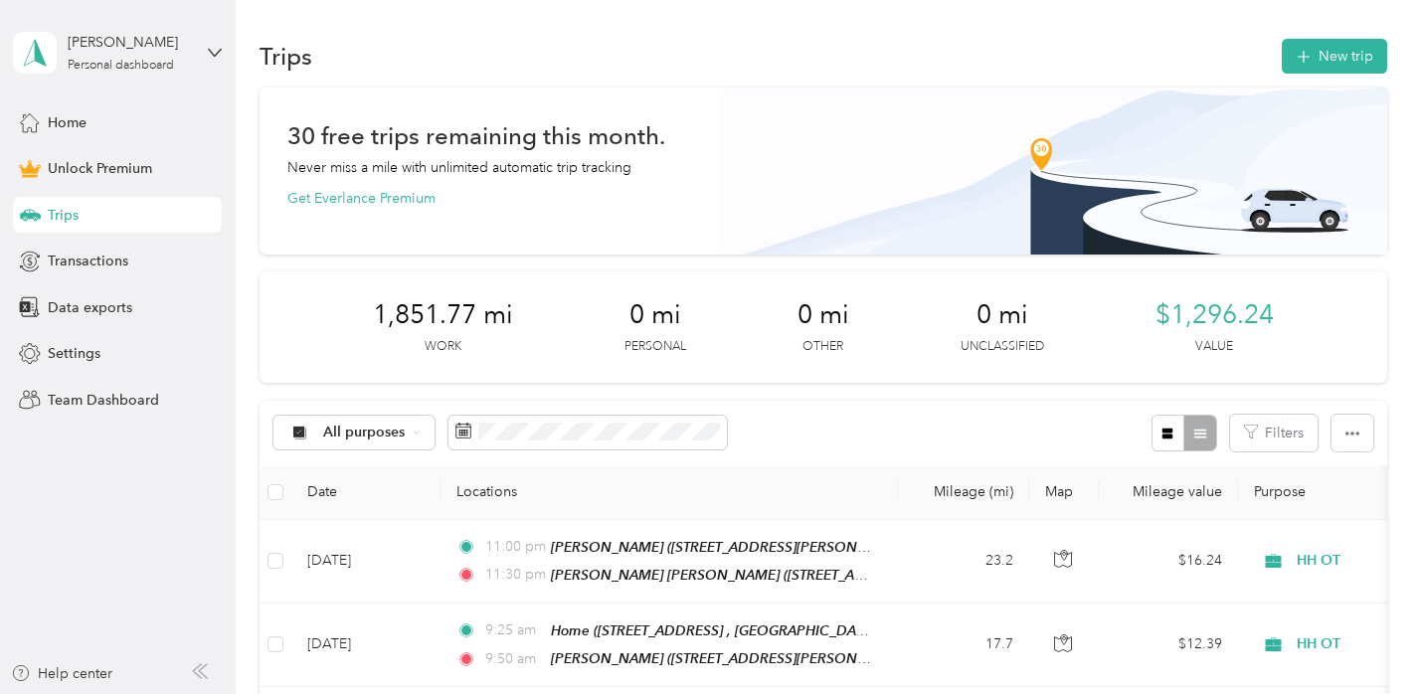
click at [1330, 73] on div "Trips New trip" at bounding box center [823, 56] width 1127 height 42
click at [1335, 60] on button "New trip" at bounding box center [1334, 56] width 105 height 35
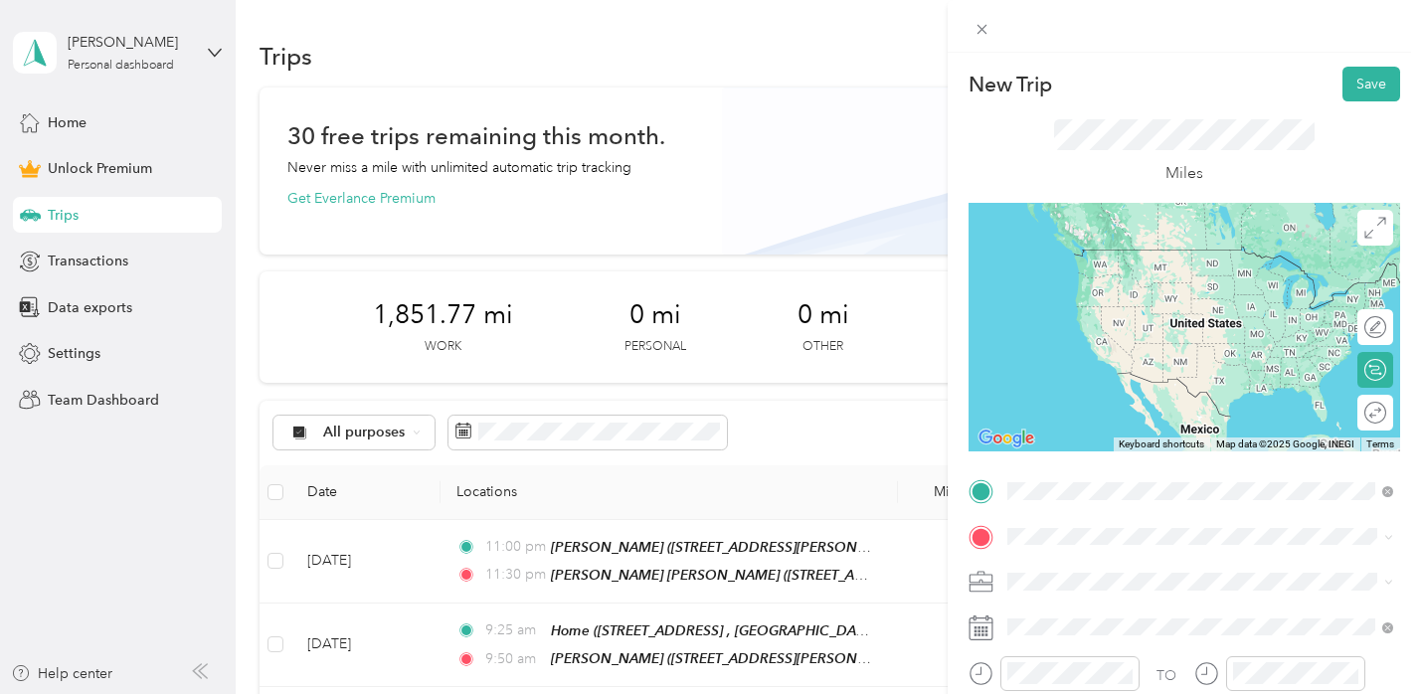
click at [1078, 434] on span "[STREET_ADDRESS][US_STATE]" at bounding box center [1143, 425] width 199 height 17
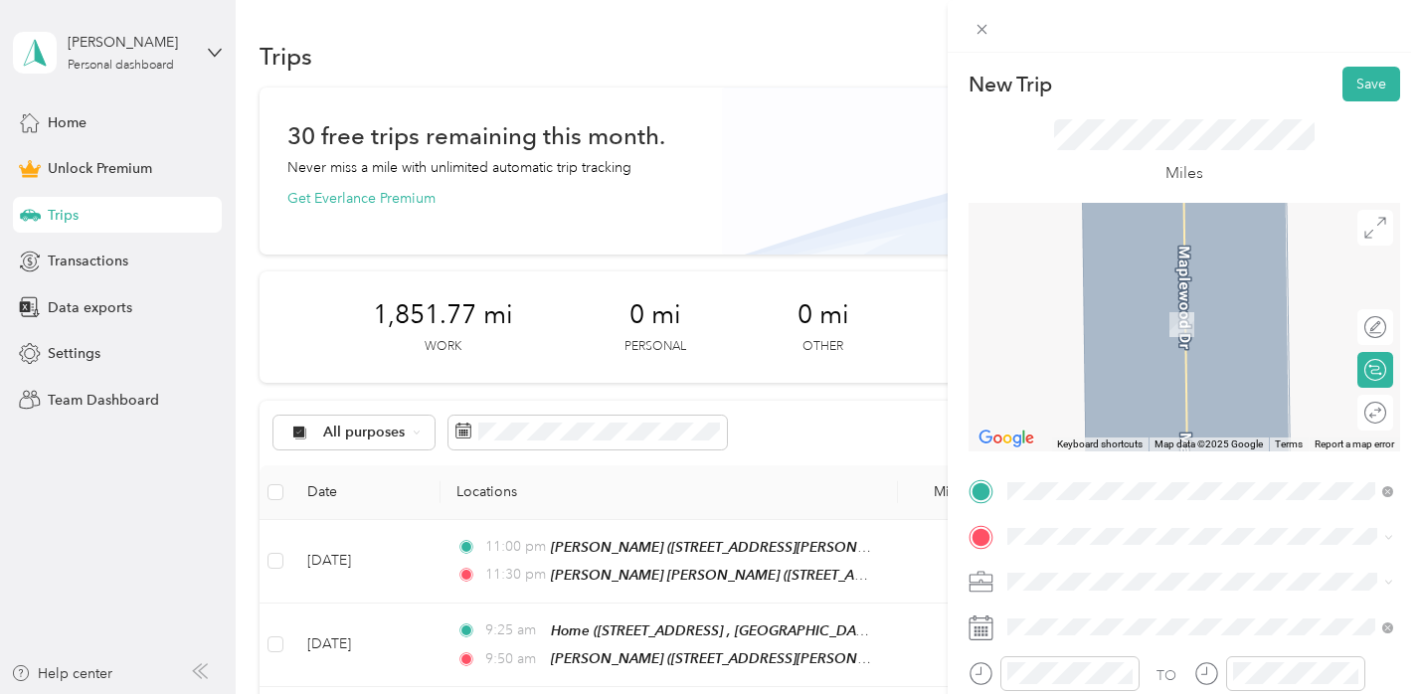
click at [1146, 328] on div "Home [STREET_ADDRESS]" at bounding box center [1215, 317] width 342 height 63
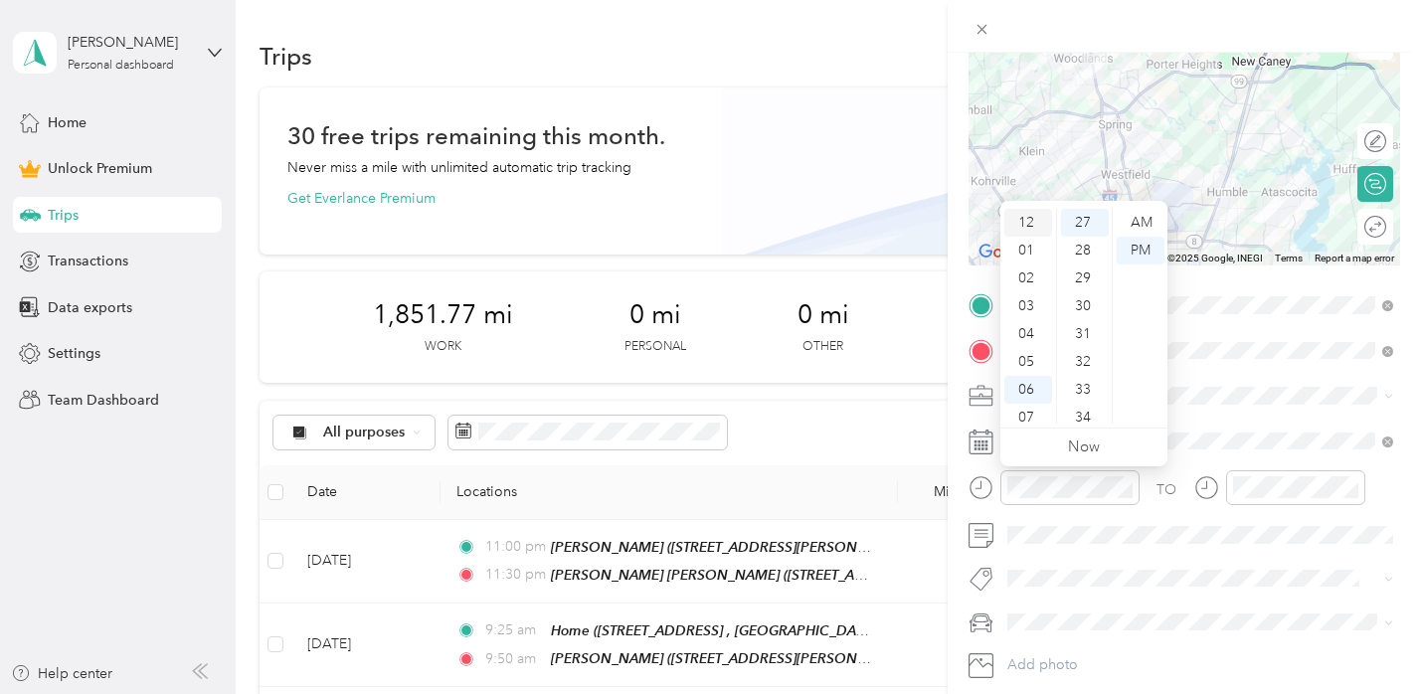
click at [1030, 216] on div "12" at bounding box center [1028, 223] width 48 height 28
click at [1086, 302] on div "30" at bounding box center [1085, 306] width 48 height 28
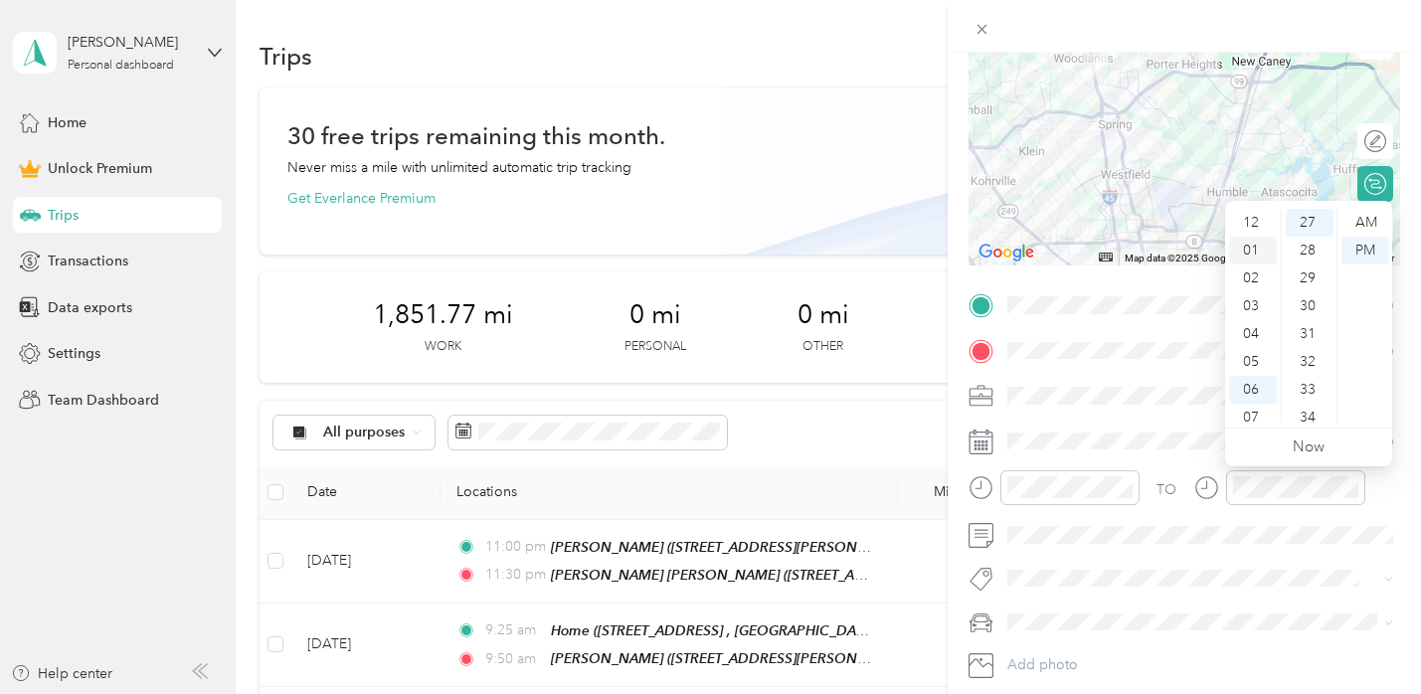
click at [1254, 250] on div "01" at bounding box center [1253, 251] width 48 height 28
click at [1311, 338] on div "45" at bounding box center [1310, 337] width 48 height 28
click at [1315, 335] on div "49" at bounding box center [1310, 334] width 48 height 28
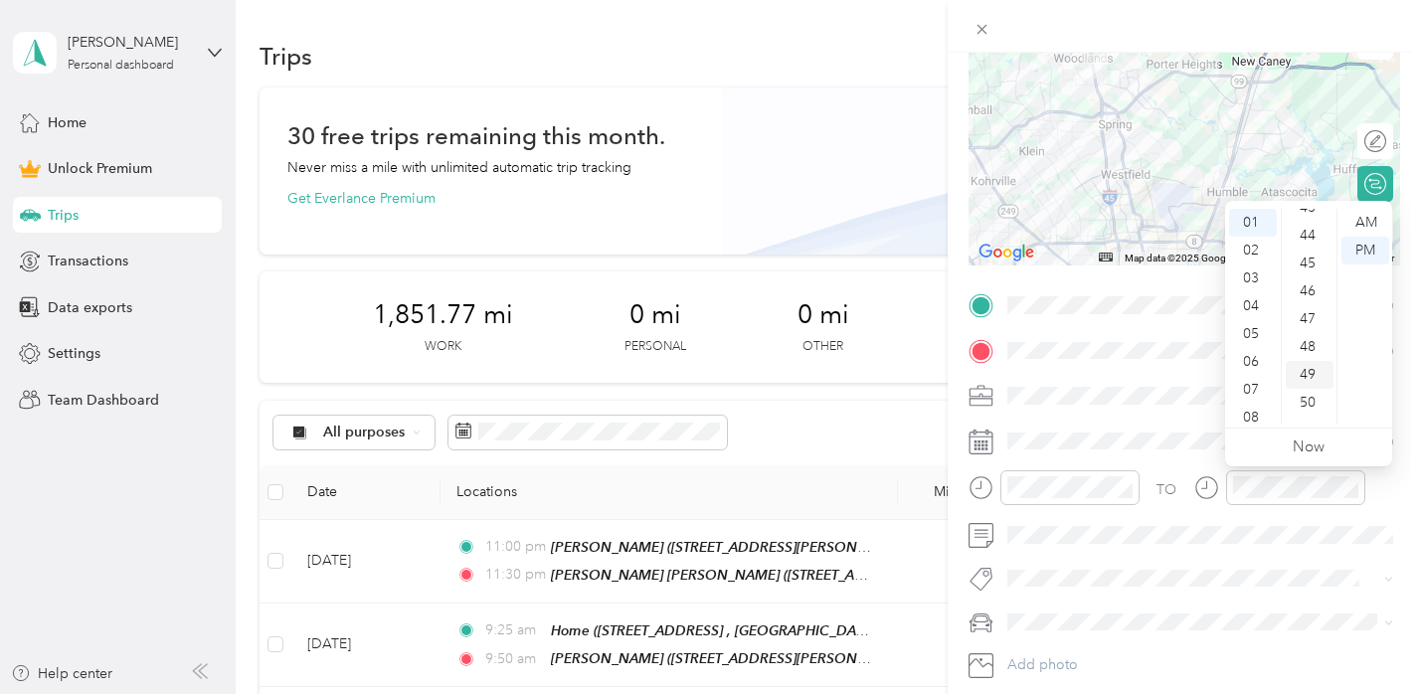
scroll to position [1210, 0]
click at [1306, 339] on div "45" at bounding box center [1310, 341] width 48 height 28
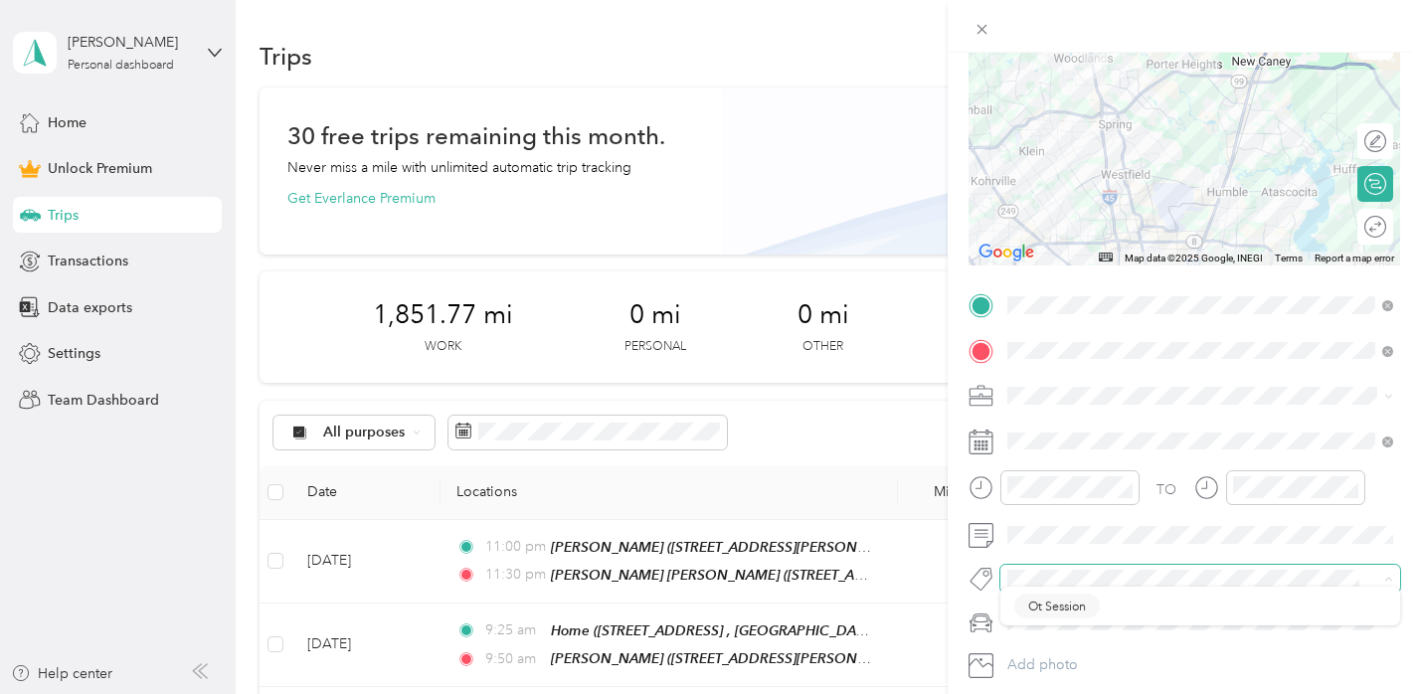
click at [1136, 693] on div "New Trip Save This trip cannot be edited because it is either under review, app…" at bounding box center [705, 694] width 1411 height 0
click at [1135, 590] on span at bounding box center [1200, 579] width 400 height 28
click at [1135, 612] on div "Ot Session" at bounding box center [1200, 612] width 372 height 25
click at [1134, 639] on span at bounding box center [1200, 626] width 400 height 32
click at [1134, 633] on span at bounding box center [1200, 626] width 400 height 32
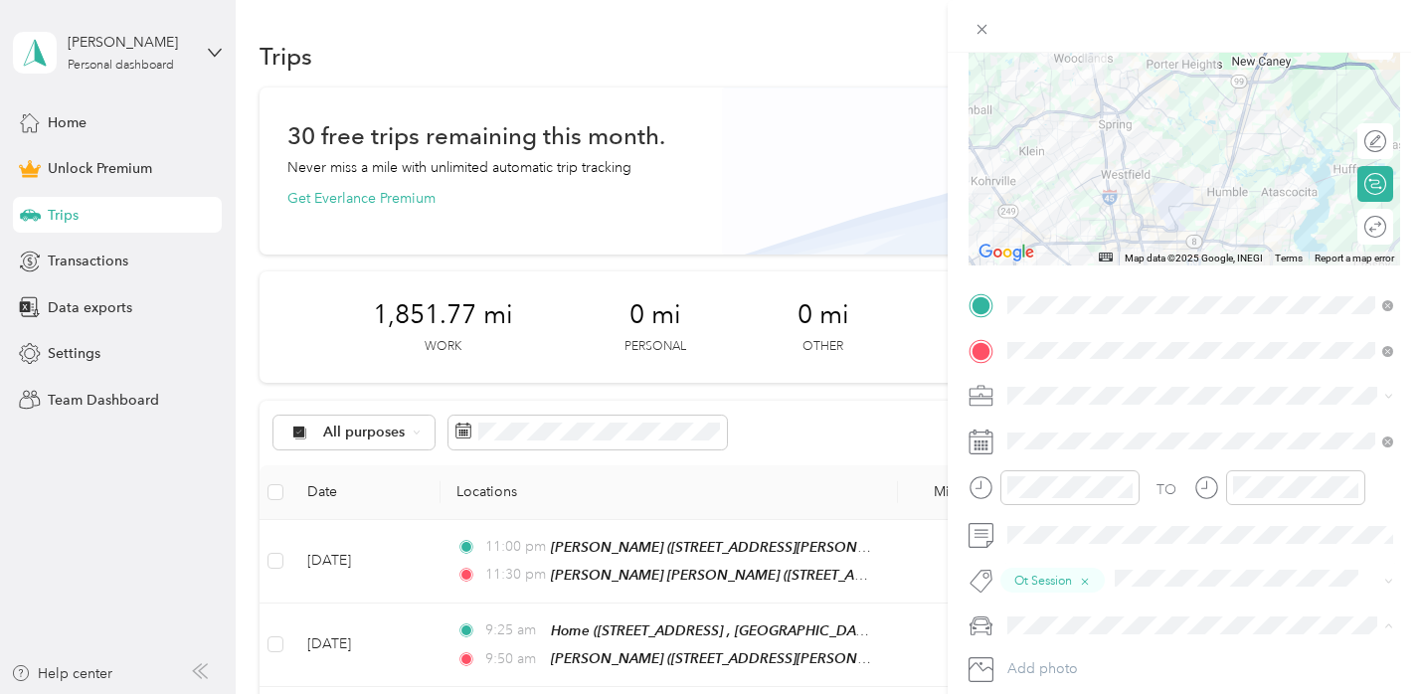
click at [1099, 650] on div "[PERSON_NAME]’s Car" at bounding box center [1200, 660] width 372 height 21
click at [1068, 490] on div "HH OT" at bounding box center [1200, 497] width 372 height 21
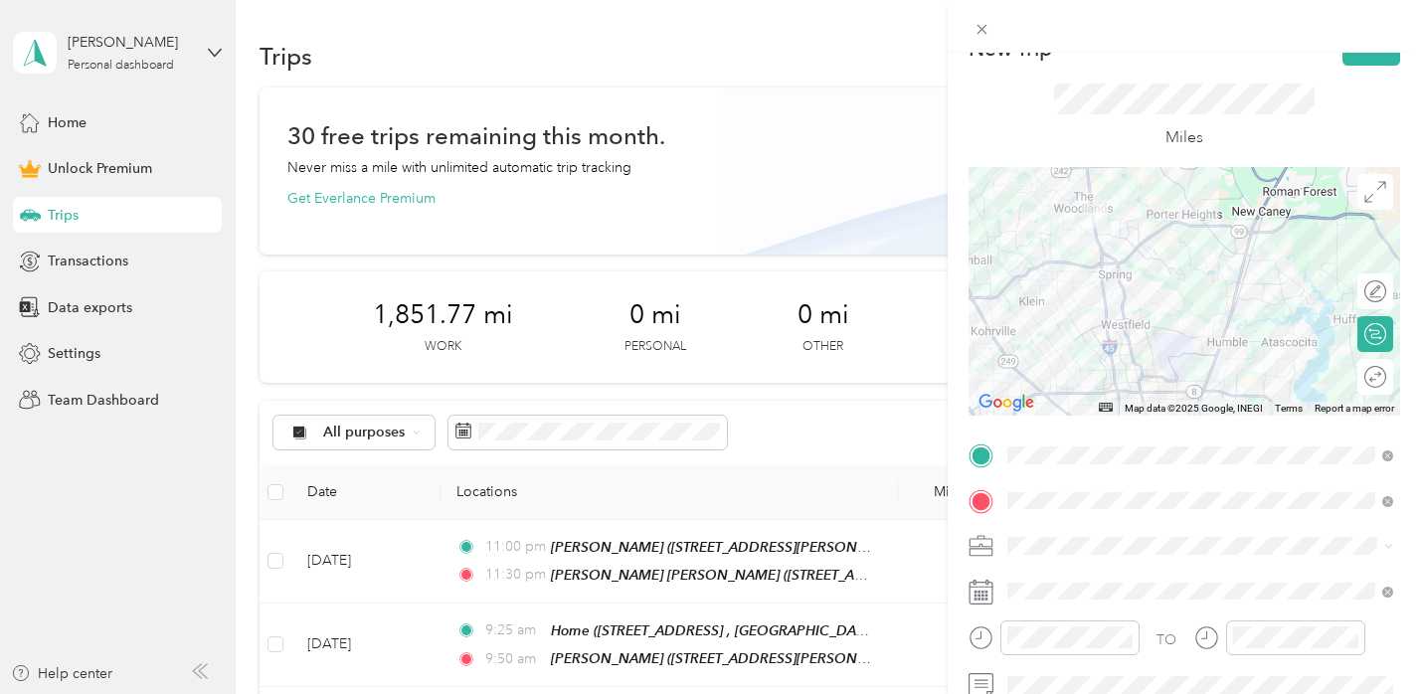
scroll to position [0, 0]
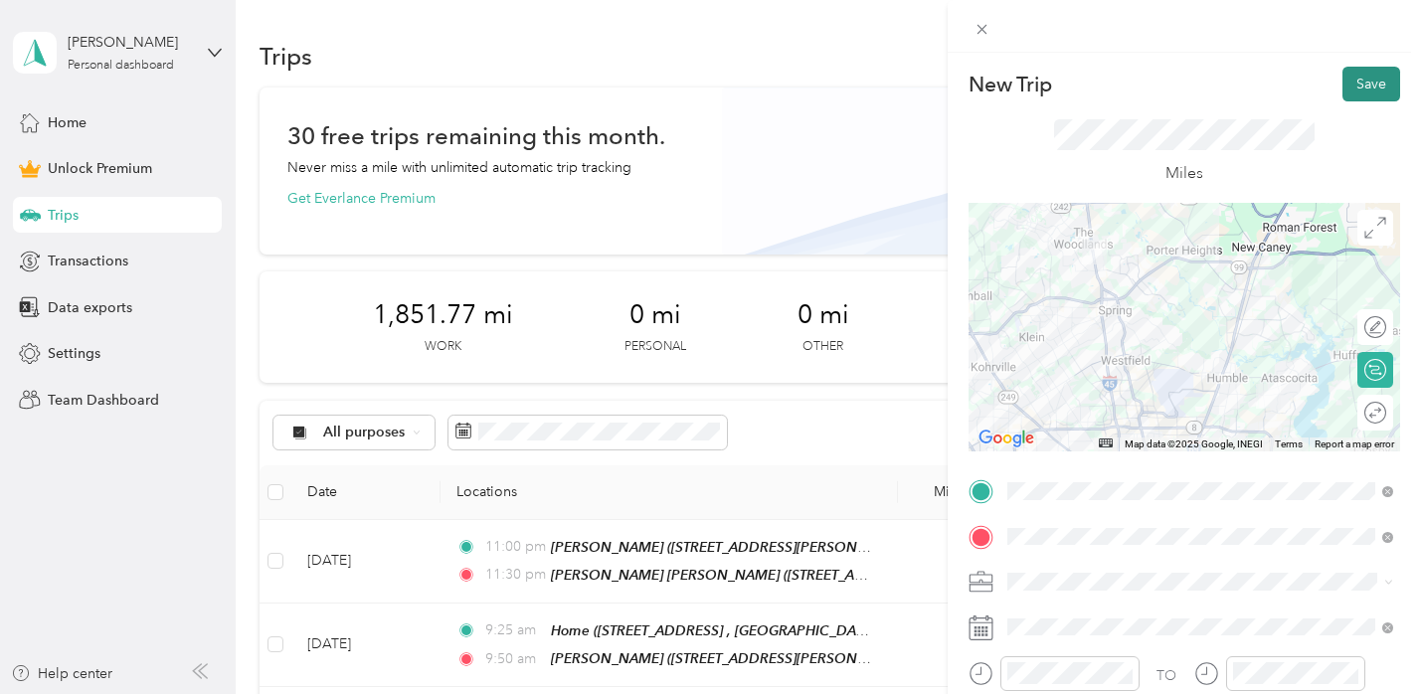
click at [1372, 87] on button "Save" at bounding box center [1371, 84] width 58 height 35
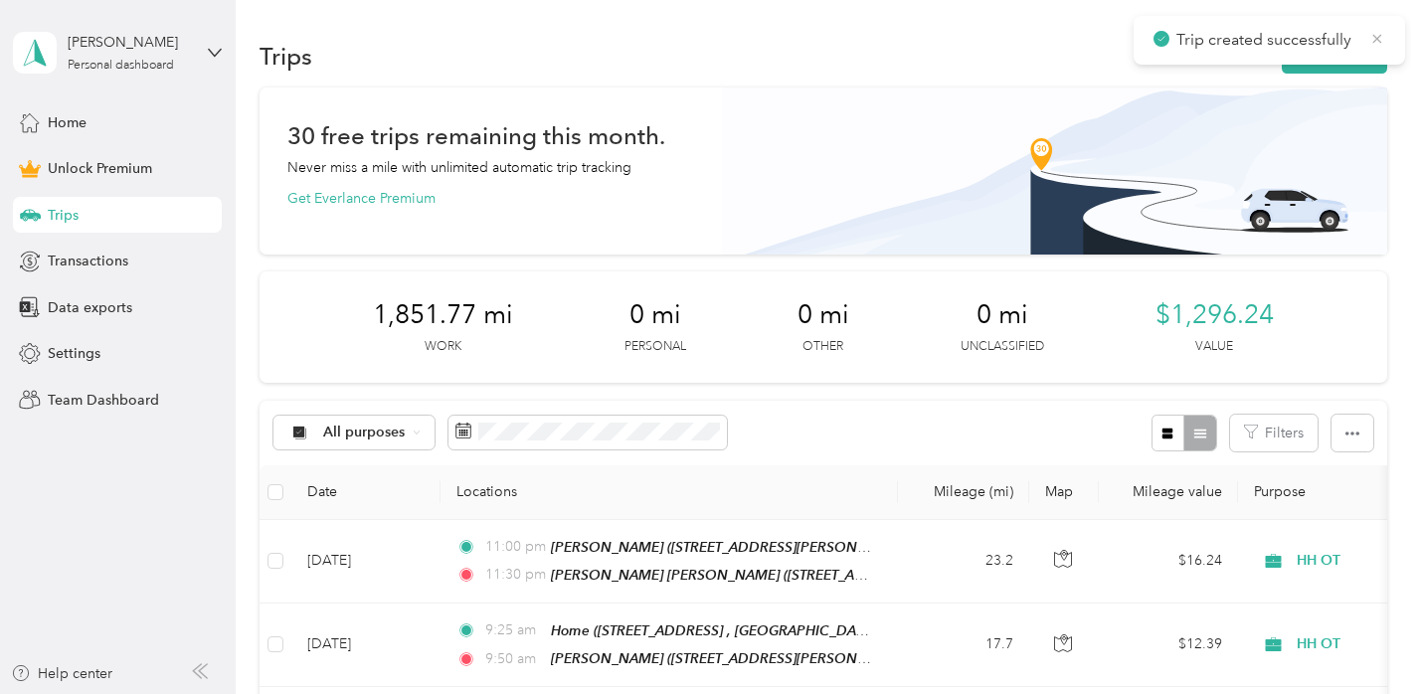
click at [1379, 41] on icon at bounding box center [1377, 38] width 9 height 9
